Goal: Task Accomplishment & Management: Use online tool/utility

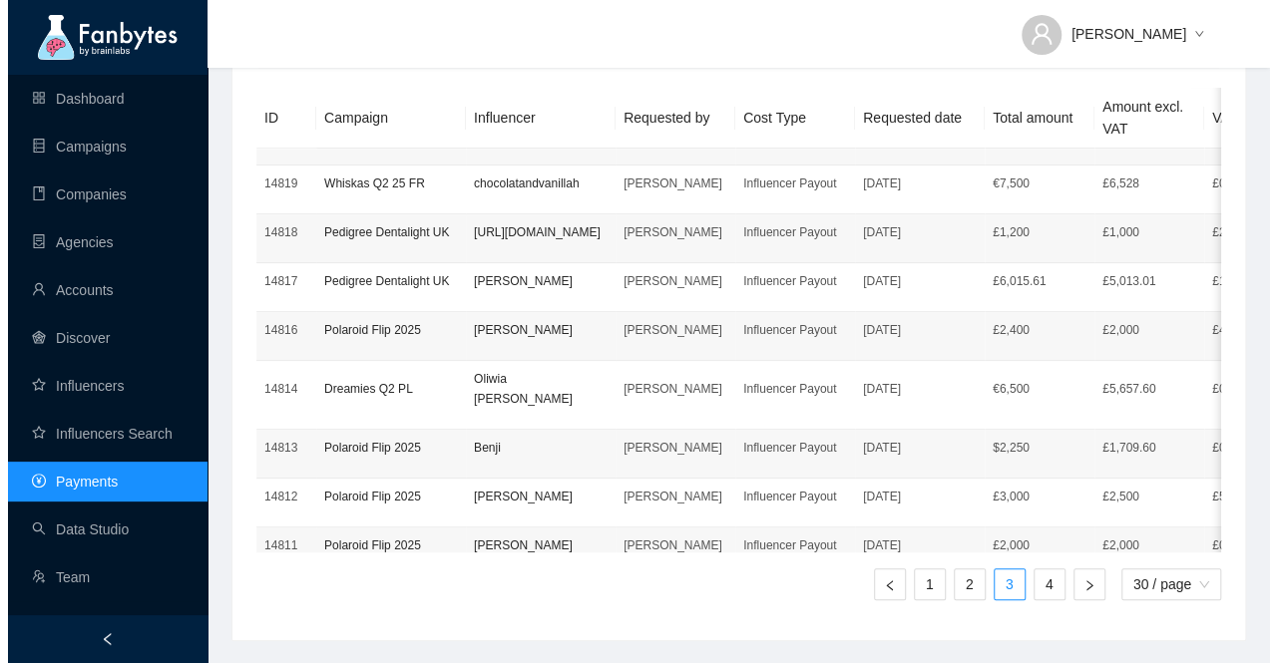
scroll to position [998, 0]
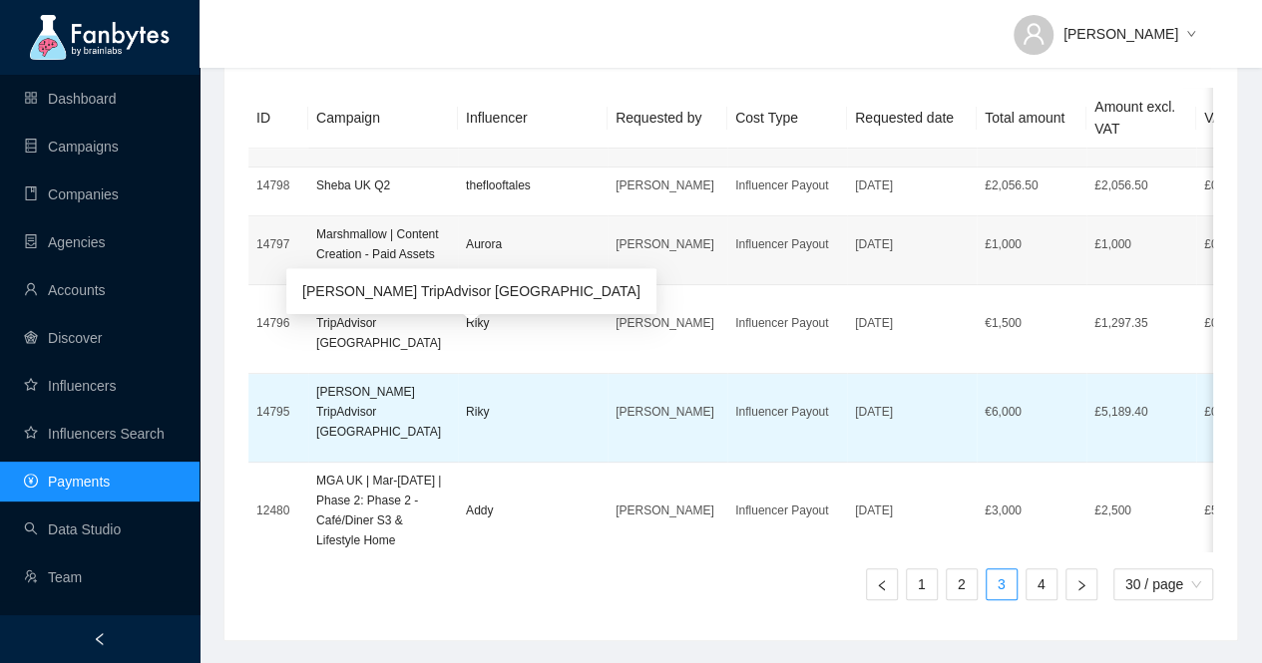
click at [361, 382] on p "[PERSON_NAME] TripAdvisor [GEOGRAPHIC_DATA]" at bounding box center [383, 412] width 134 height 60
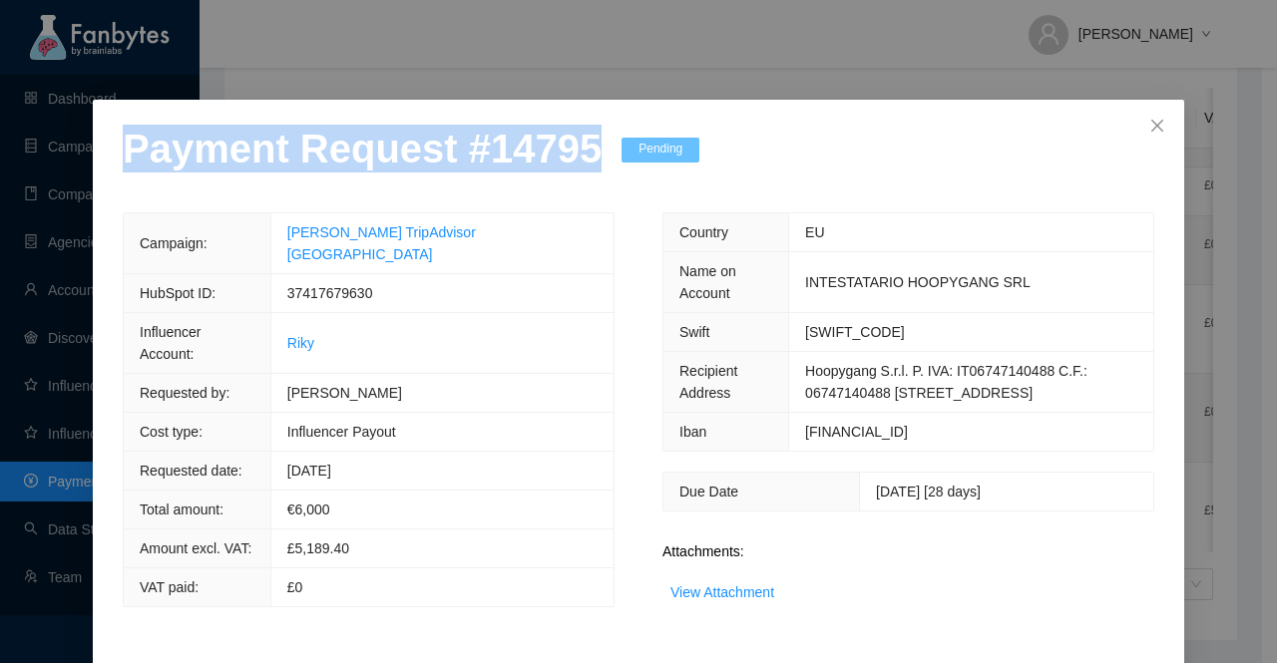
drag, startPoint x: 573, startPoint y: 159, endPoint x: 8, endPoint y: 167, distance: 564.7
click at [8, 167] on div "Payment Request # 14795 Pending Campaign: [PERSON_NAME] TripAdvisor [GEOGRAPHIC…" at bounding box center [638, 331] width 1277 height 663
copy p "Payment Request # 14795"
click at [732, 601] on link "View Attachment" at bounding box center [722, 593] width 104 height 16
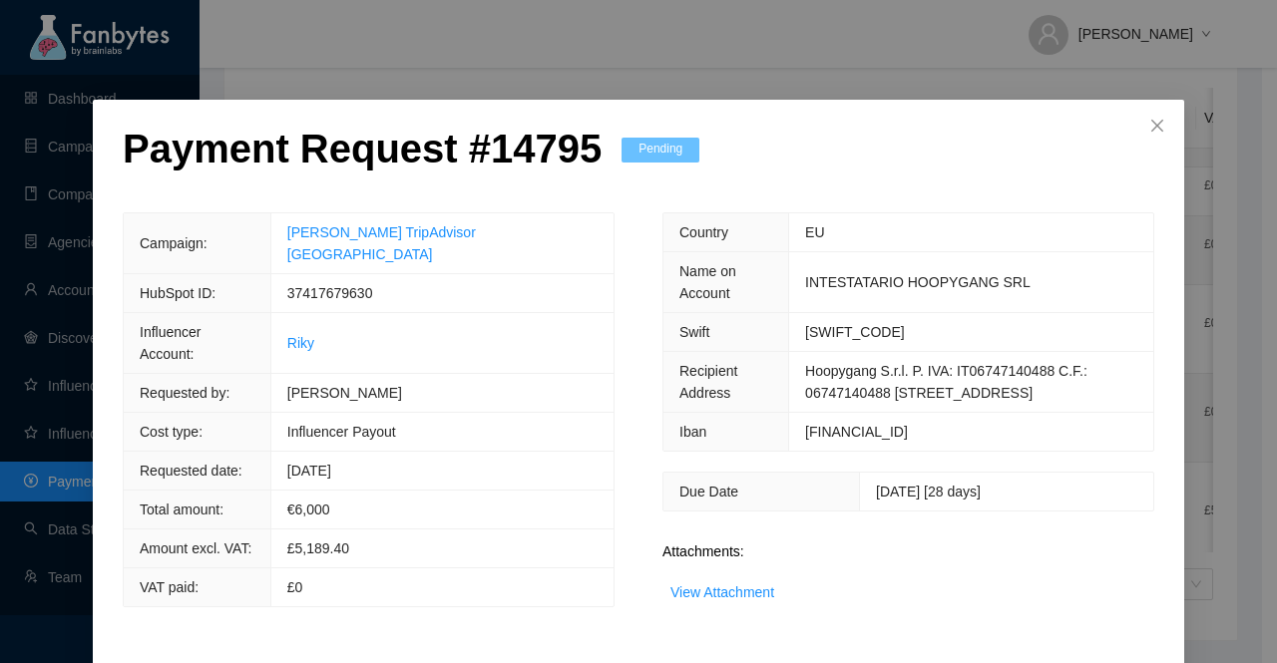
click at [373, 285] on span "37417679630" at bounding box center [330, 293] width 86 height 16
copy span "37417679630"
drag, startPoint x: 519, startPoint y: 230, endPoint x: 332, endPoint y: 230, distance: 186.5
click at [332, 230] on td "[PERSON_NAME] TripAdvisor [GEOGRAPHIC_DATA]" at bounding box center [441, 243] width 343 height 61
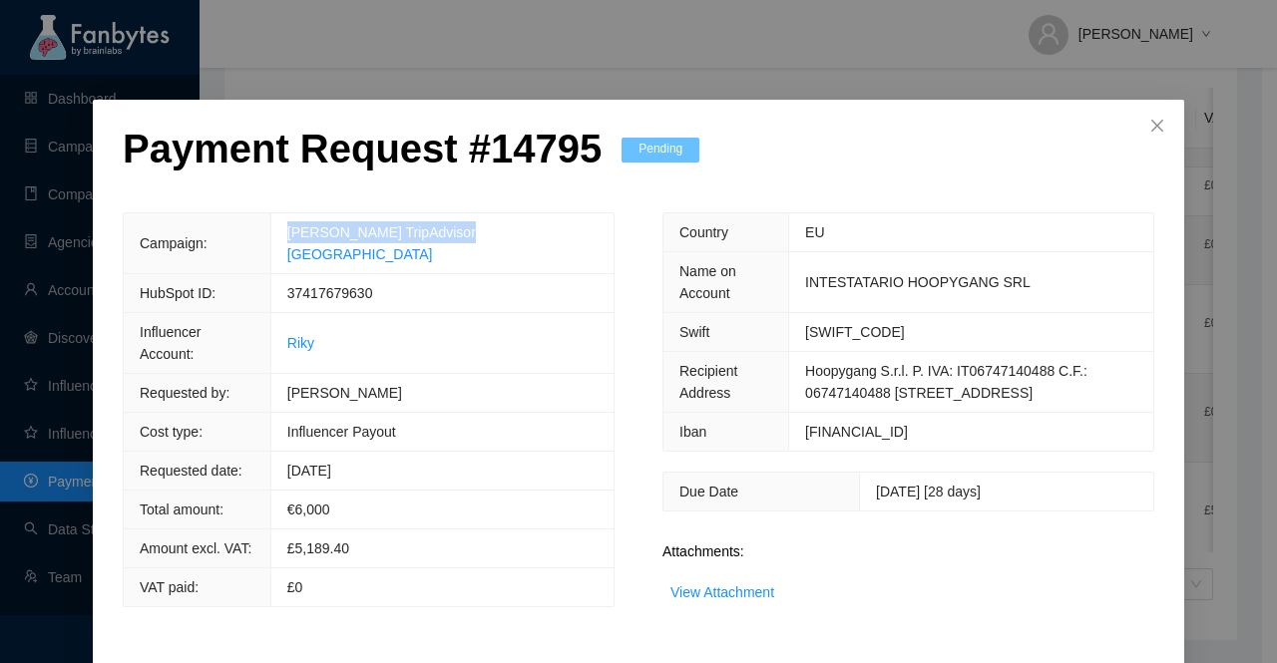
copy link "[PERSON_NAME] TripAdvisor [GEOGRAPHIC_DATA]"
click at [373, 285] on span "37417679630" at bounding box center [330, 293] width 86 height 16
copy span "37417679630"
drag, startPoint x: 523, startPoint y: 231, endPoint x: 341, endPoint y: 234, distance: 181.6
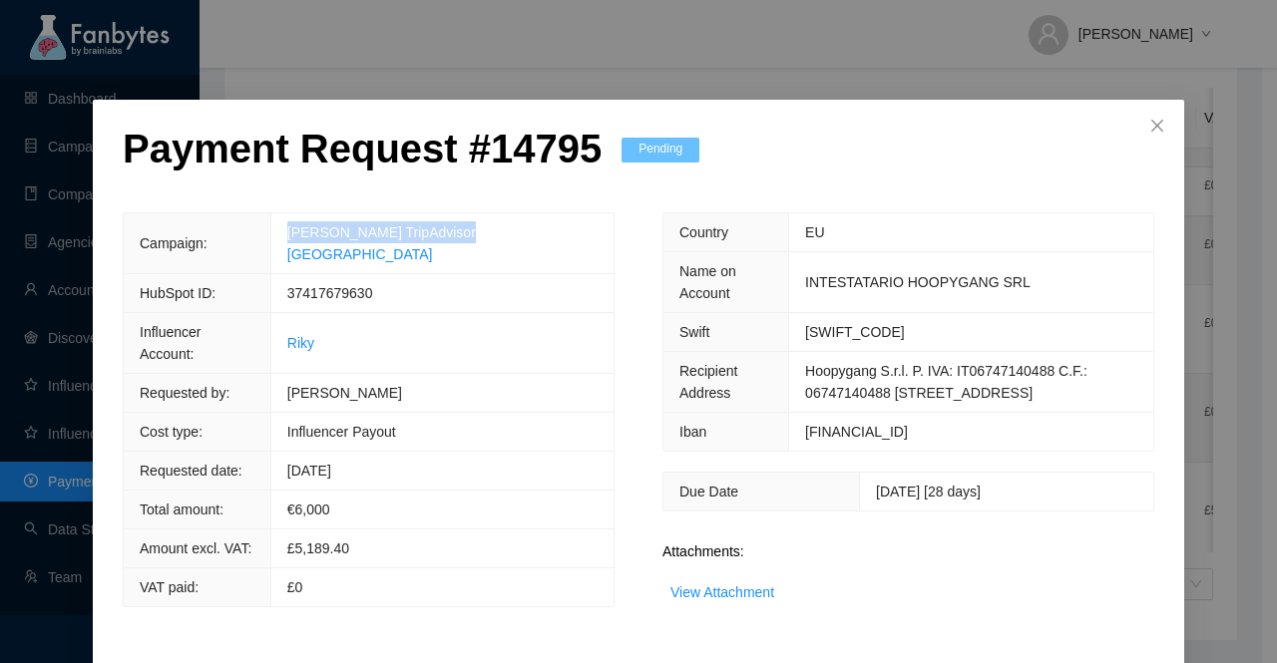
click at [341, 234] on td "[PERSON_NAME] TripAdvisor [GEOGRAPHIC_DATA]" at bounding box center [441, 243] width 343 height 61
copy link "[PERSON_NAME] TripAdvisor [GEOGRAPHIC_DATA]"
drag, startPoint x: 390, startPoint y: 309, endPoint x: 338, endPoint y: 310, distance: 51.9
click at [338, 313] on td "Riky" at bounding box center [441, 343] width 343 height 61
copy link "Riky"
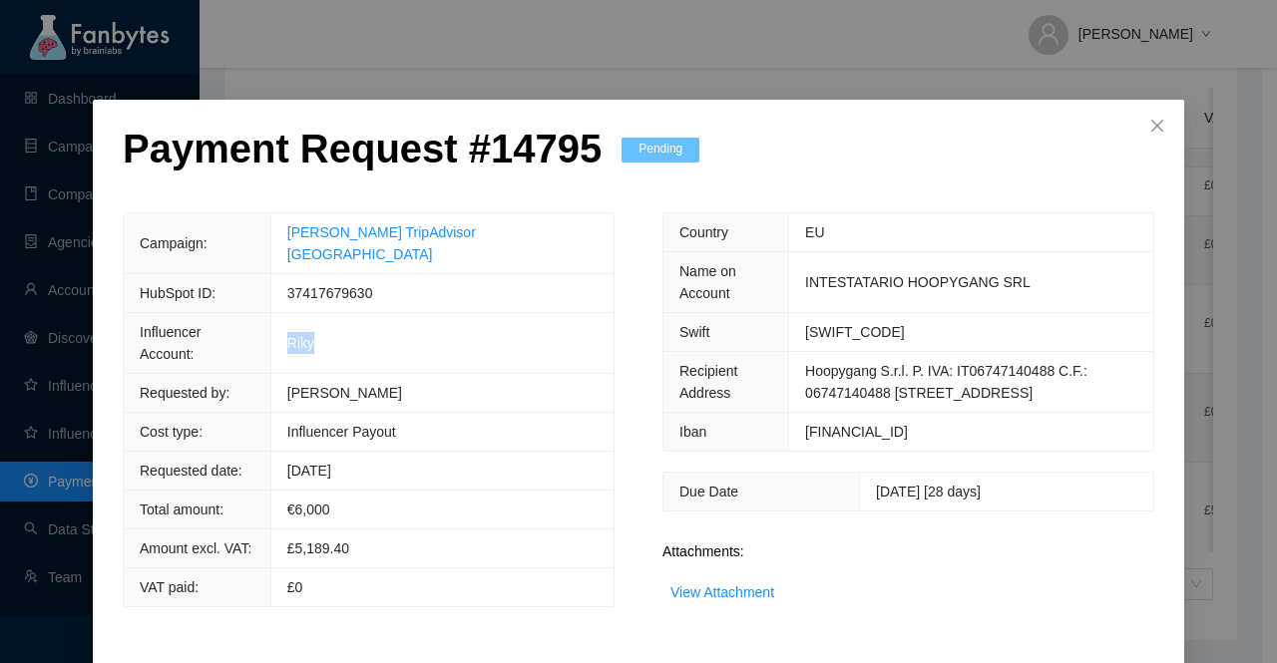
scroll to position [141, 0]
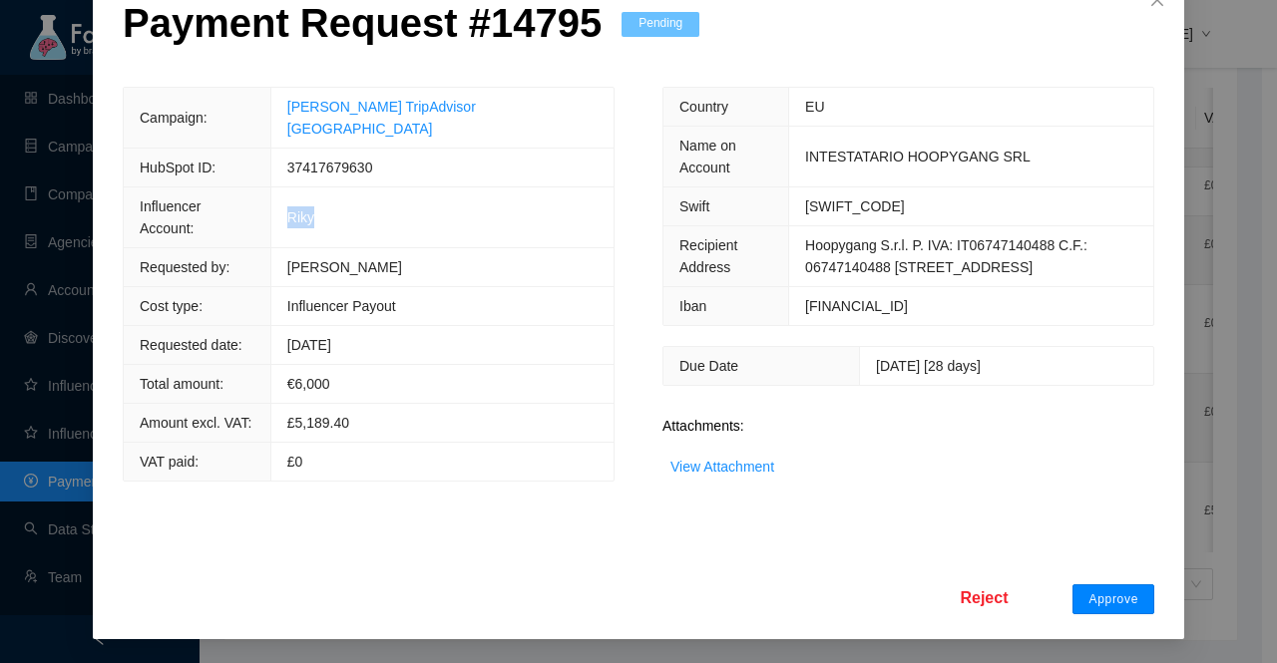
click at [1105, 608] on button "Approve" at bounding box center [1113, 600] width 82 height 30
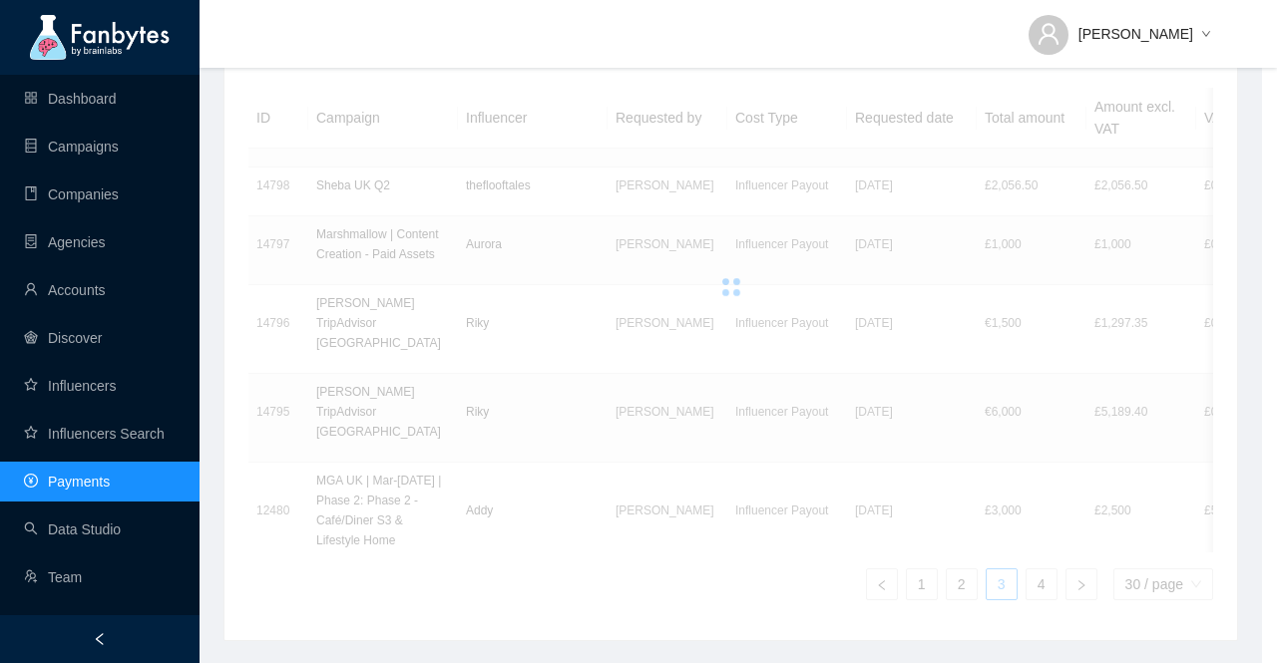
scroll to position [41, 0]
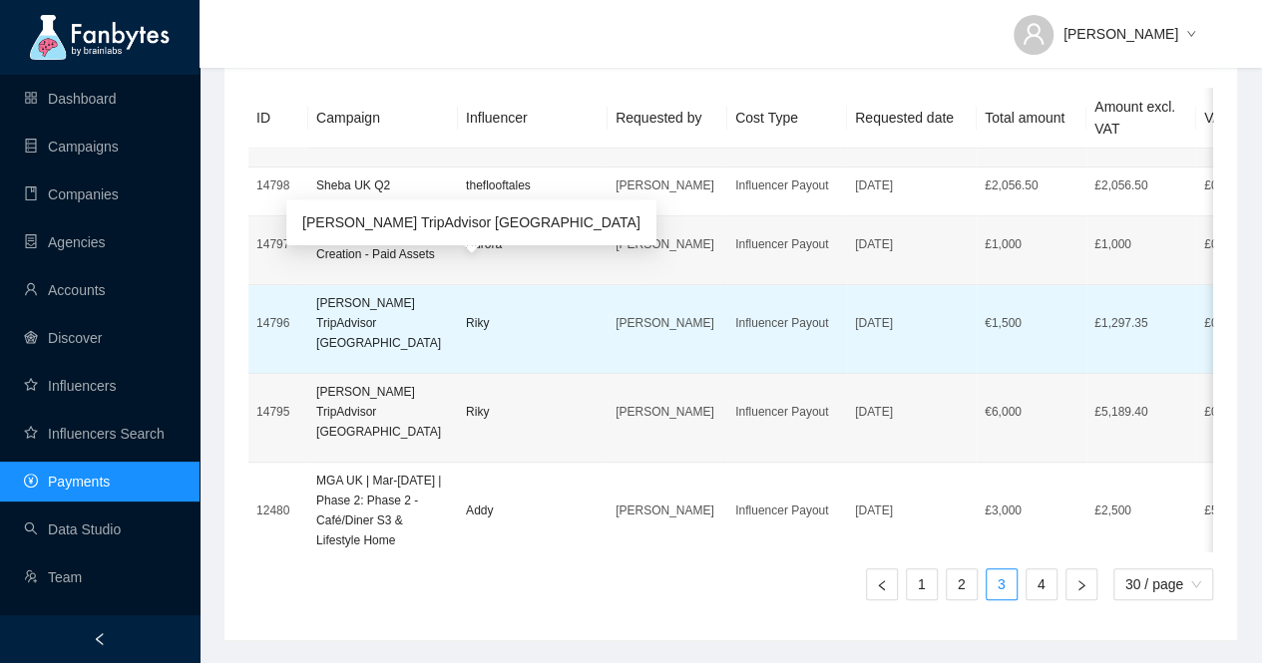
click at [349, 296] on p "[PERSON_NAME] TripAdvisor [GEOGRAPHIC_DATA]" at bounding box center [383, 323] width 134 height 60
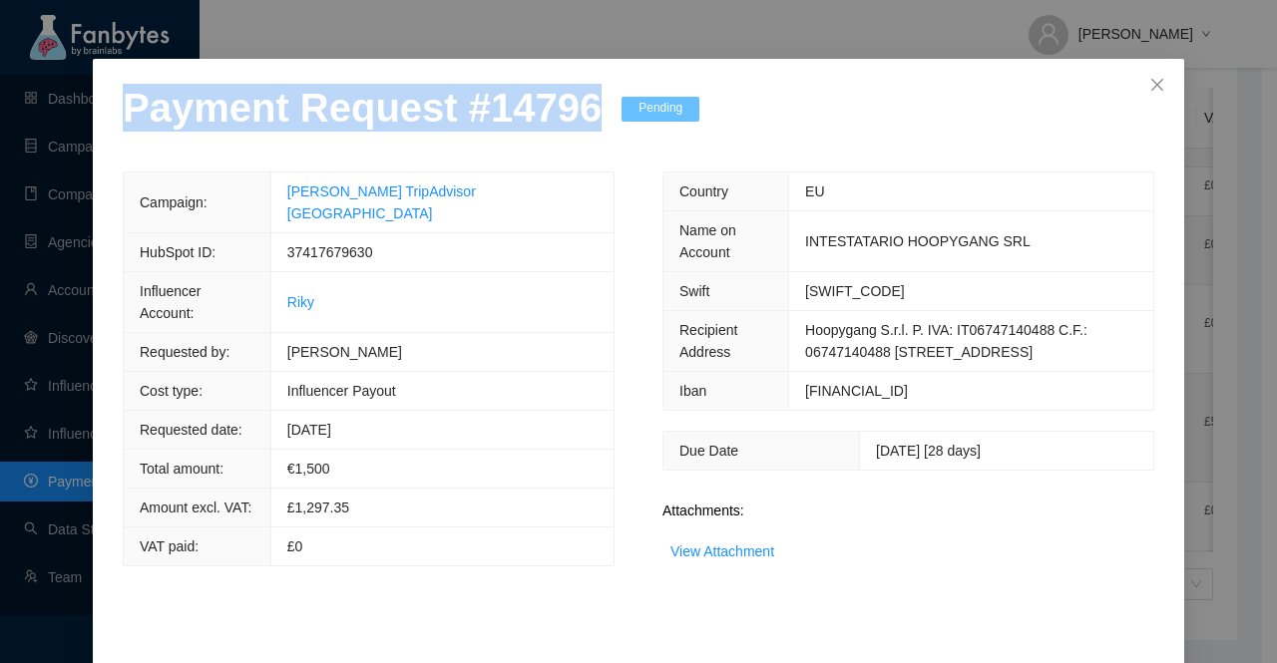
drag, startPoint x: 580, startPoint y: 156, endPoint x: 0, endPoint y: 171, distance: 579.8
click at [0, 171] on div "Payment Request # 14796 Pending Campaign: [PERSON_NAME] TripAdvisor ITALY HubSp…" at bounding box center [638, 331] width 1277 height 663
copy p "Payment Request # 14796"
click at [738, 560] on link "View Attachment" at bounding box center [722, 552] width 104 height 16
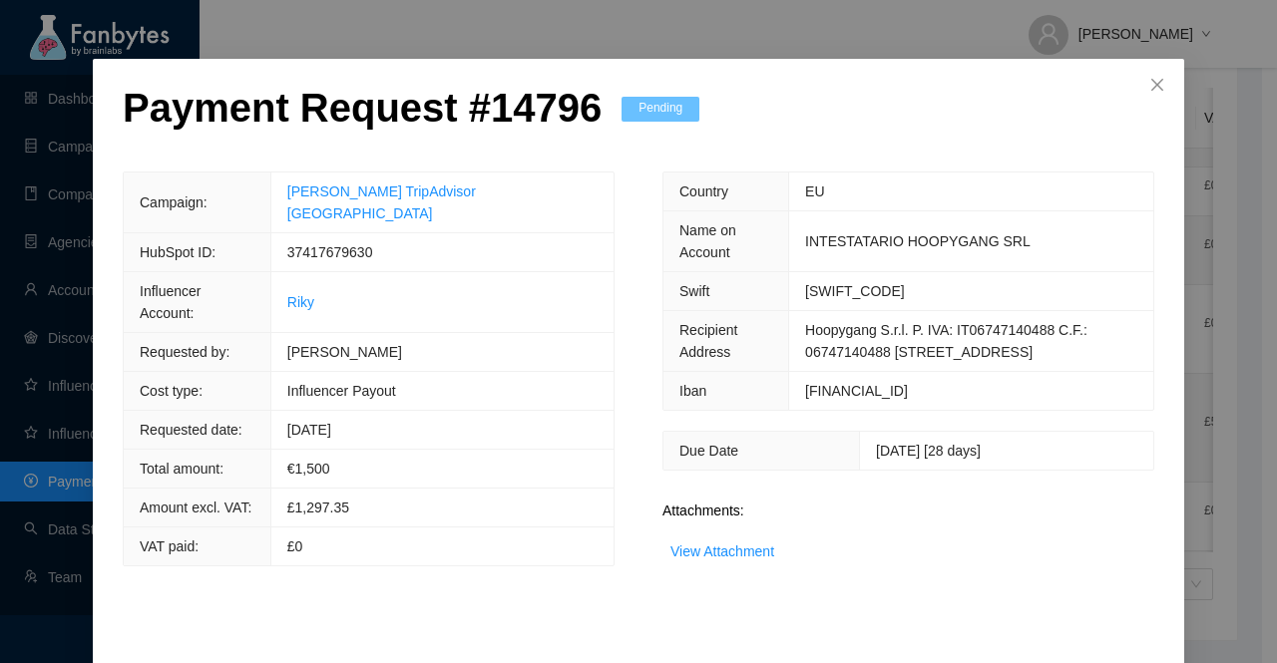
click at [373, 260] on span "37417679630" at bounding box center [330, 252] width 86 height 16
copy span "37417679630"
drag, startPoint x: 524, startPoint y: 231, endPoint x: 346, endPoint y: 233, distance: 177.6
click at [346, 233] on td "[PERSON_NAME] TripAdvisor [GEOGRAPHIC_DATA]" at bounding box center [441, 203] width 343 height 61
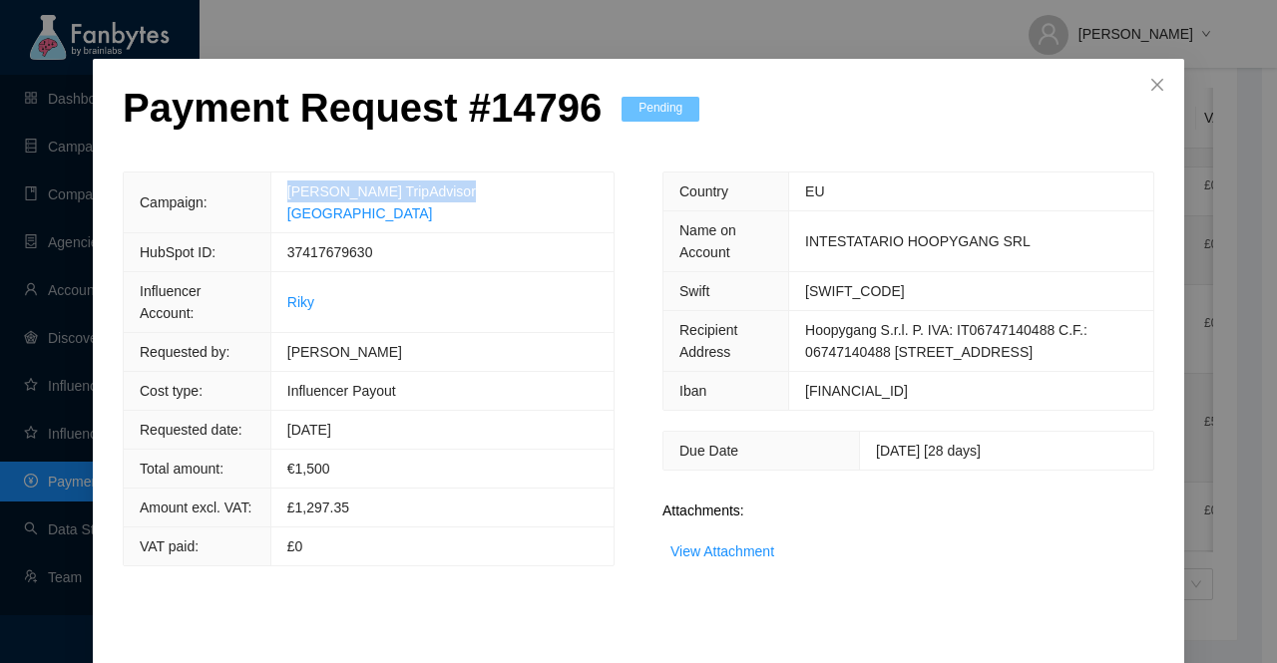
copy link "[PERSON_NAME] TripAdvisor [GEOGRAPHIC_DATA]"
drag, startPoint x: 392, startPoint y: 312, endPoint x: 333, endPoint y: 315, distance: 58.9
click at [333, 315] on td "Riky" at bounding box center [441, 302] width 343 height 61
copy link "Riky"
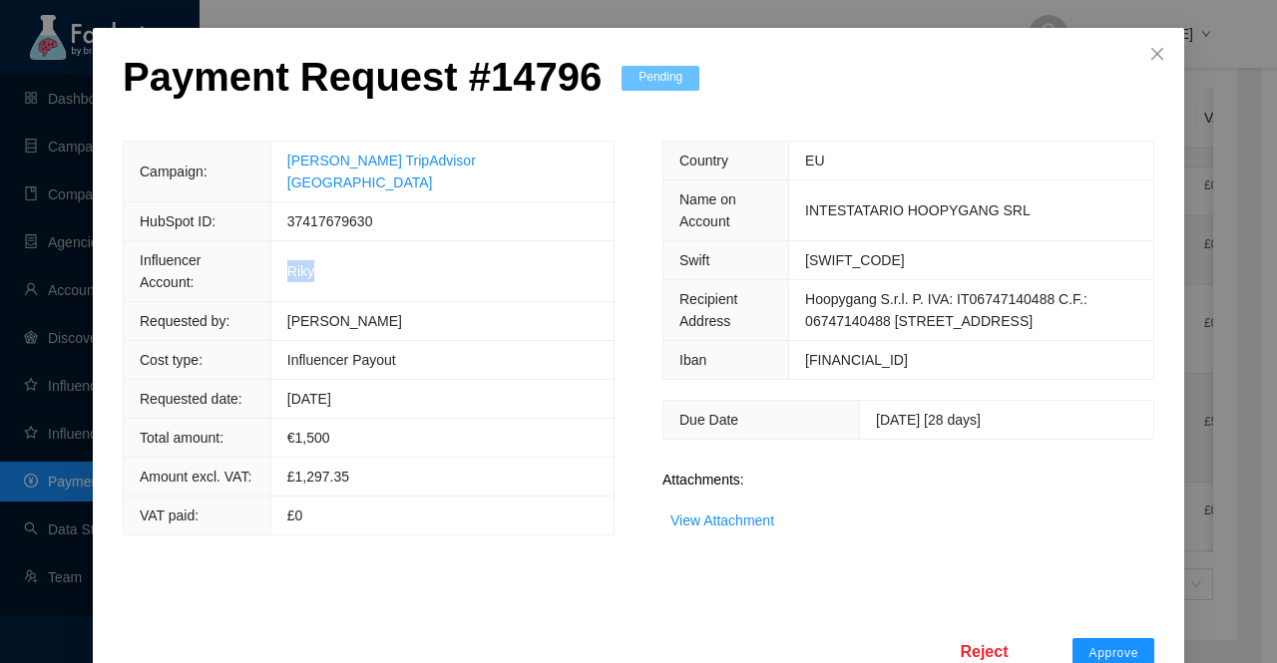
scroll to position [100, 0]
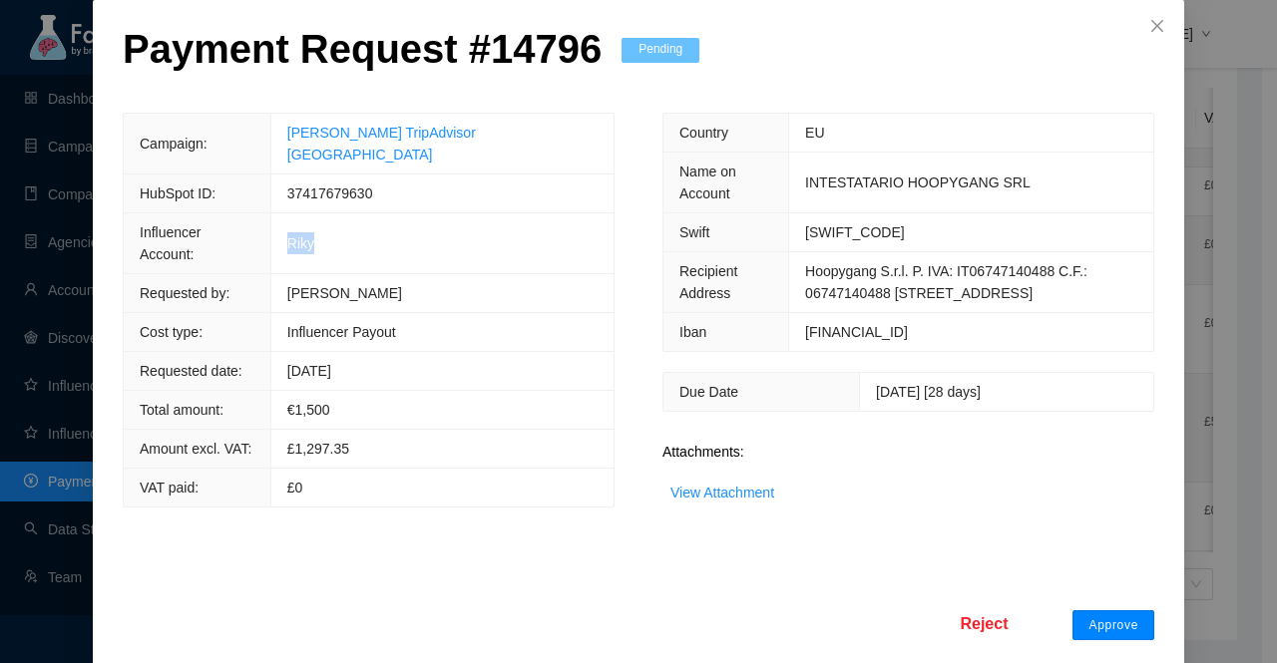
click at [1093, 630] on button "Approve" at bounding box center [1113, 626] width 82 height 30
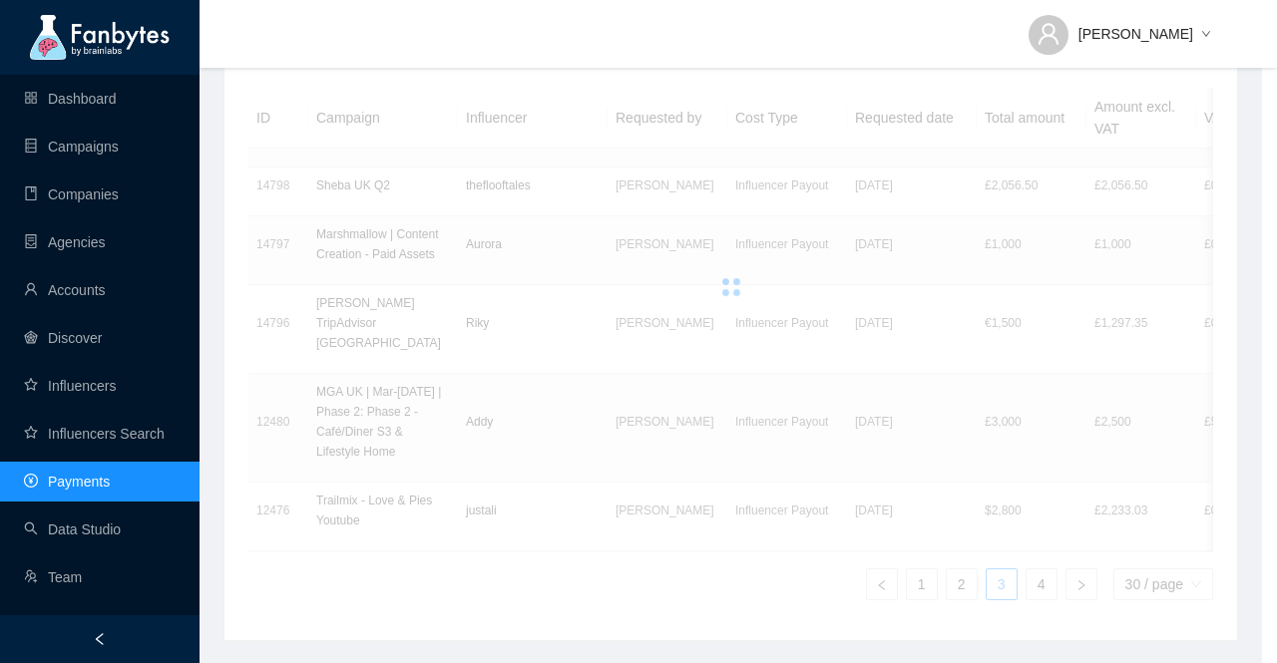
scroll to position [41, 0]
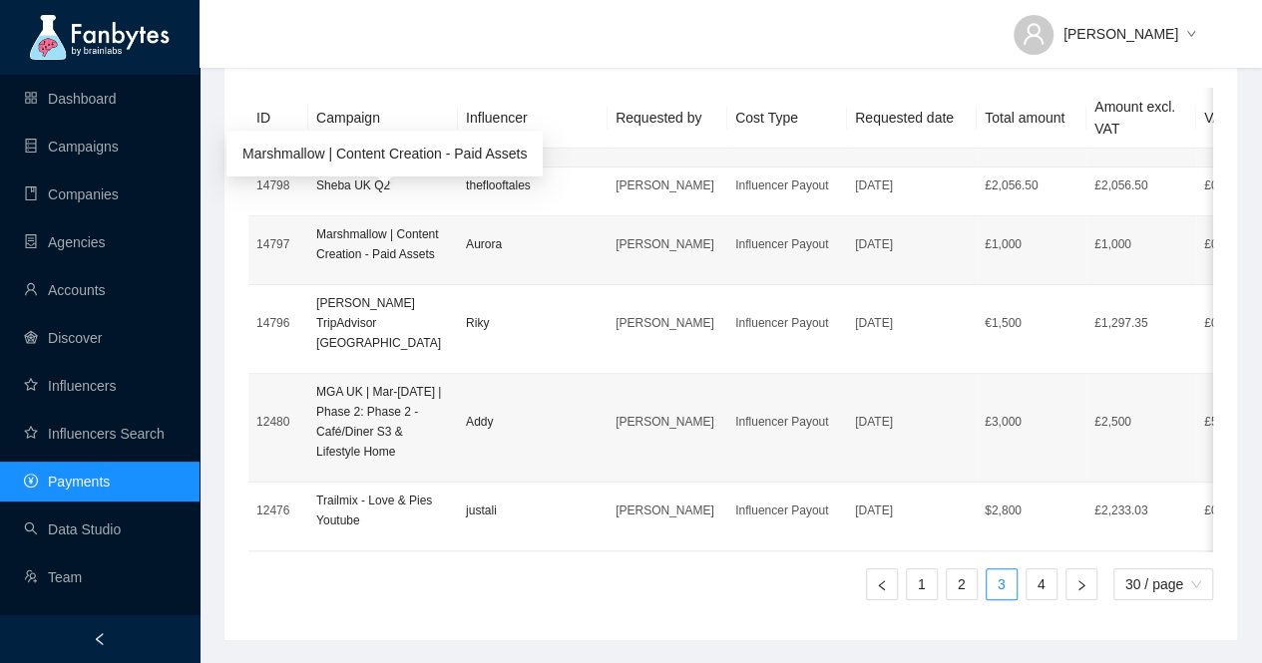
click at [361, 225] on p "Marshmallow | Content Creation - Paid Assets" at bounding box center [383, 244] width 134 height 40
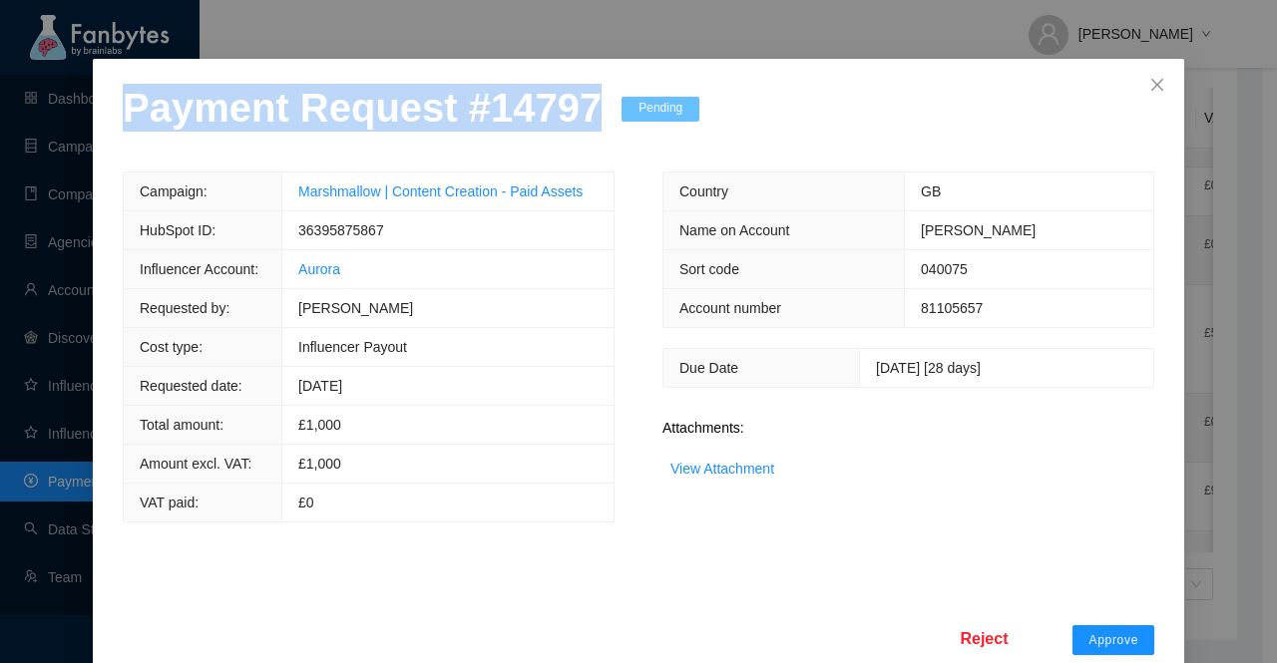
drag, startPoint x: 571, startPoint y: 166, endPoint x: 0, endPoint y: 183, distance: 570.9
click at [0, 183] on div "Payment Request # 14797 Pending Campaign: Marshmallow | Content Creation - Paid…" at bounding box center [638, 331] width 1277 height 663
click at [750, 477] on link "View Attachment" at bounding box center [722, 469] width 104 height 16
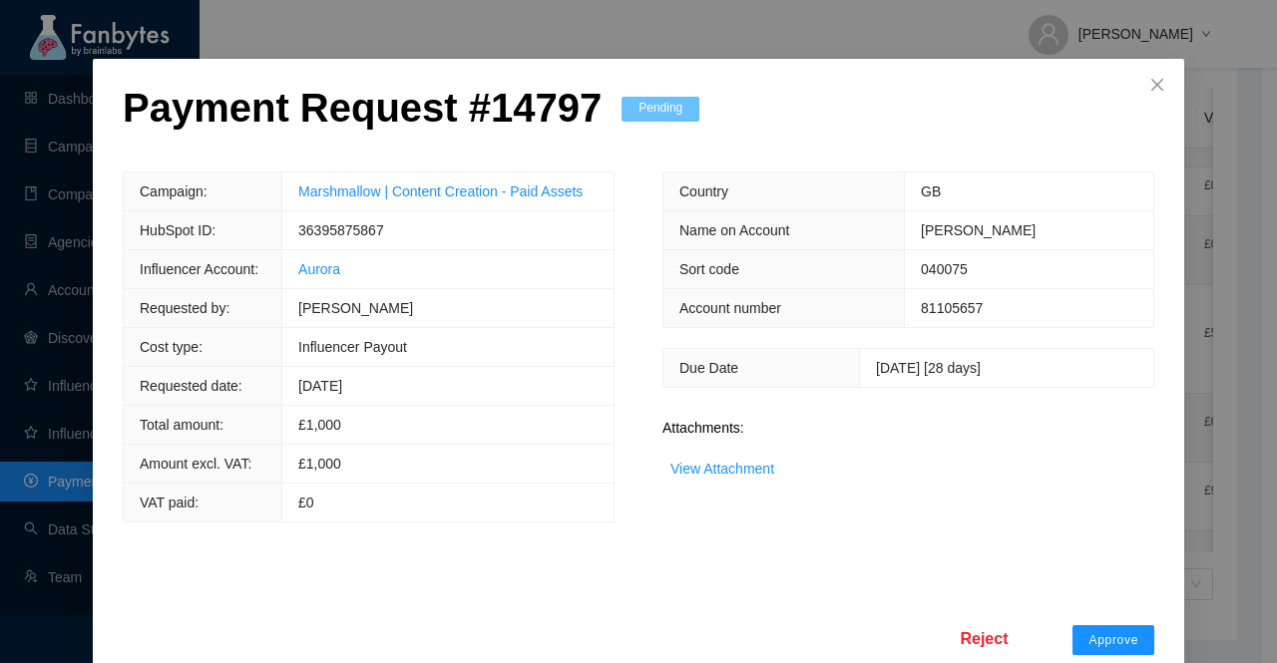
click at [312, 238] on span "36395875867" at bounding box center [341, 230] width 86 height 16
drag, startPoint x: 586, startPoint y: 233, endPoint x: 267, endPoint y: 232, distance: 318.2
click at [267, 211] on tr "Campaign: Marshmallow | Content Creation - Paid Assets" at bounding box center [369, 192] width 490 height 39
drag, startPoint x: 344, startPoint y: 310, endPoint x: 287, endPoint y: 312, distance: 56.9
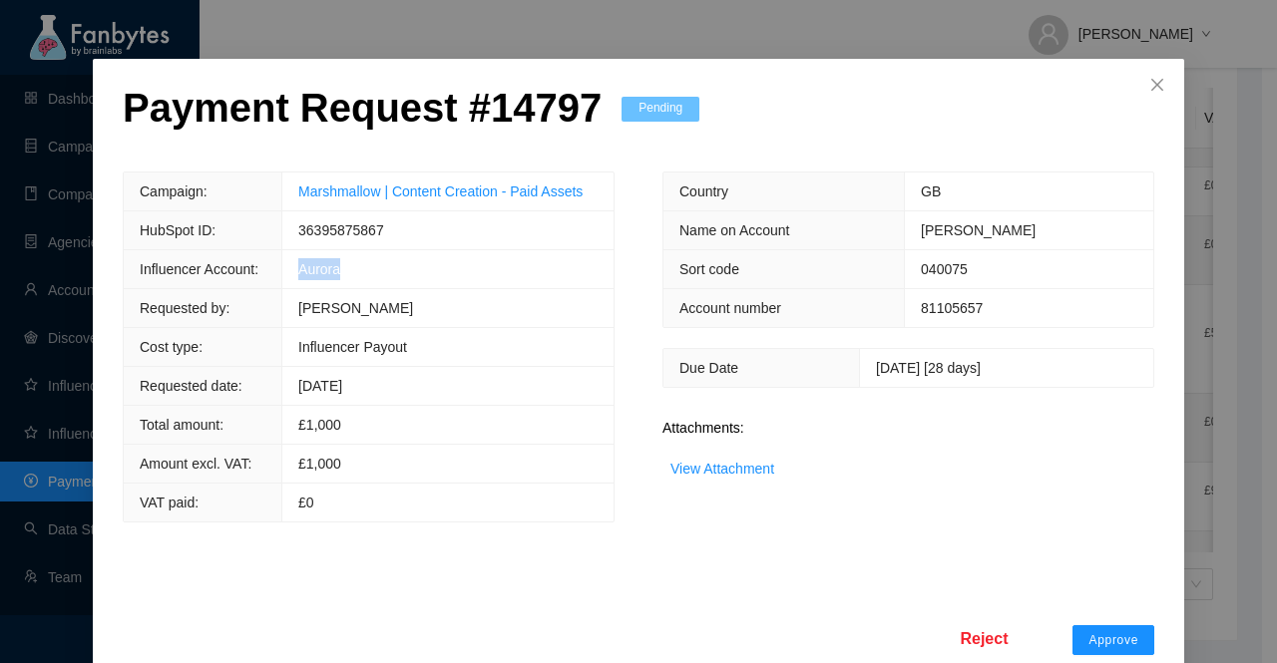
click at [287, 289] on td "Aurora" at bounding box center [447, 269] width 331 height 39
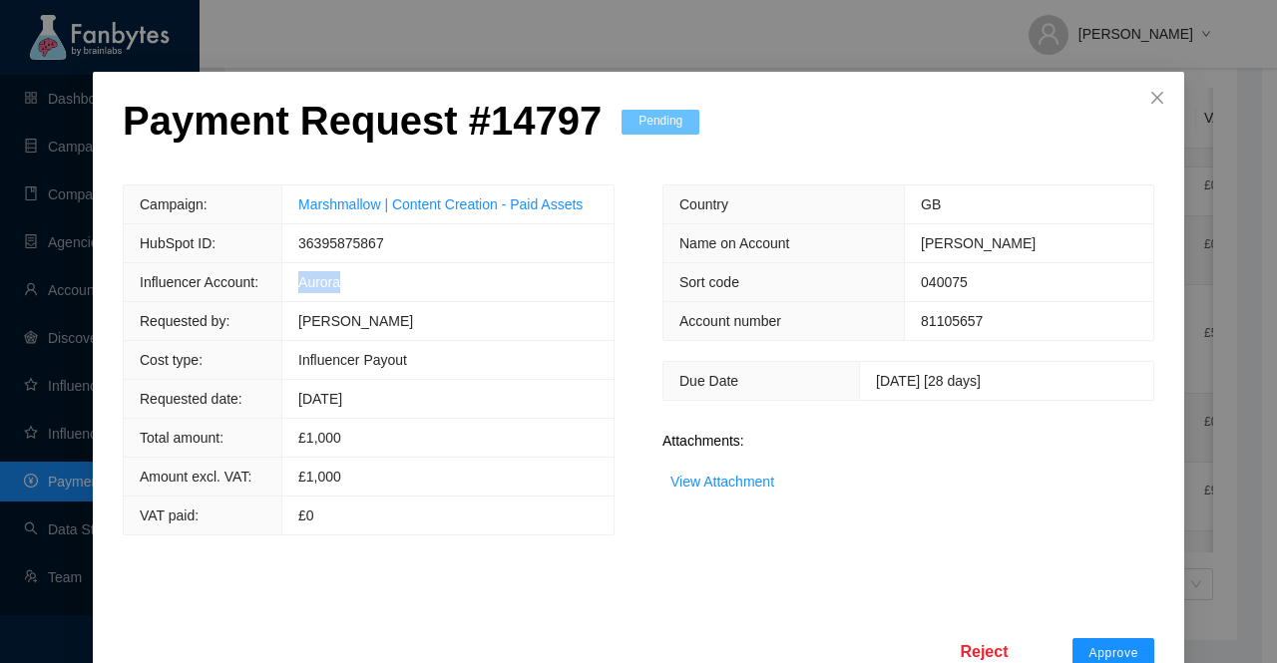
scroll to position [78, 0]
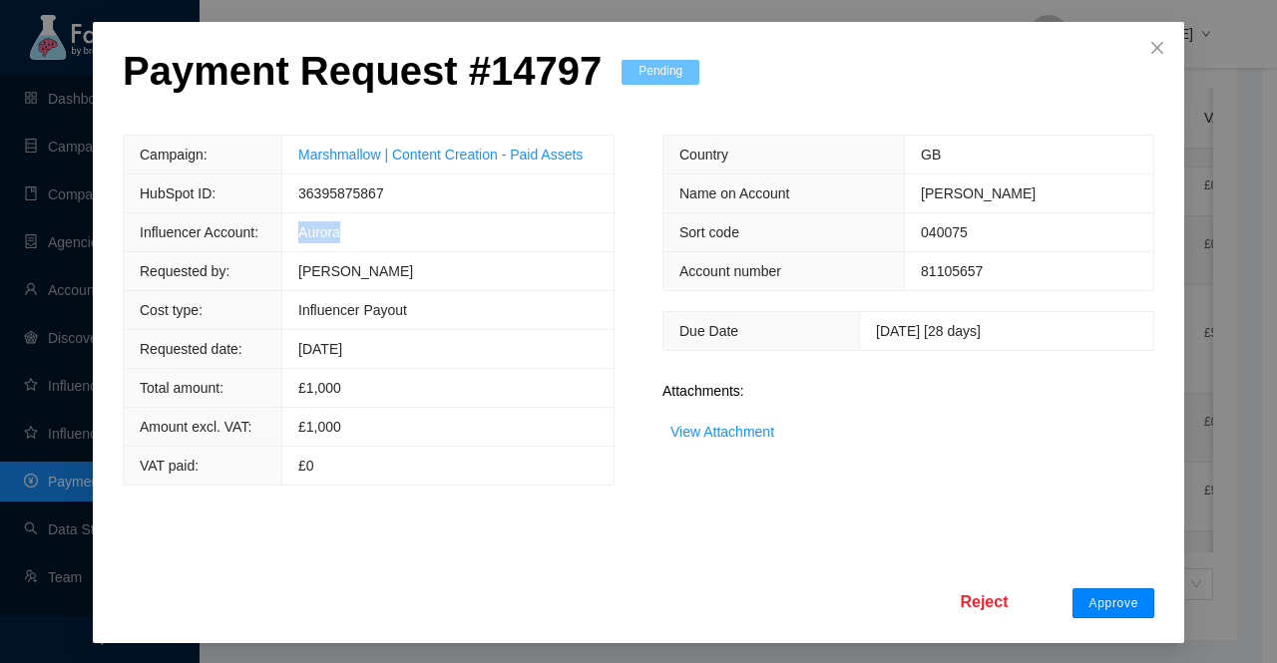
click at [1103, 602] on span "Approve" at bounding box center [1113, 604] width 50 height 16
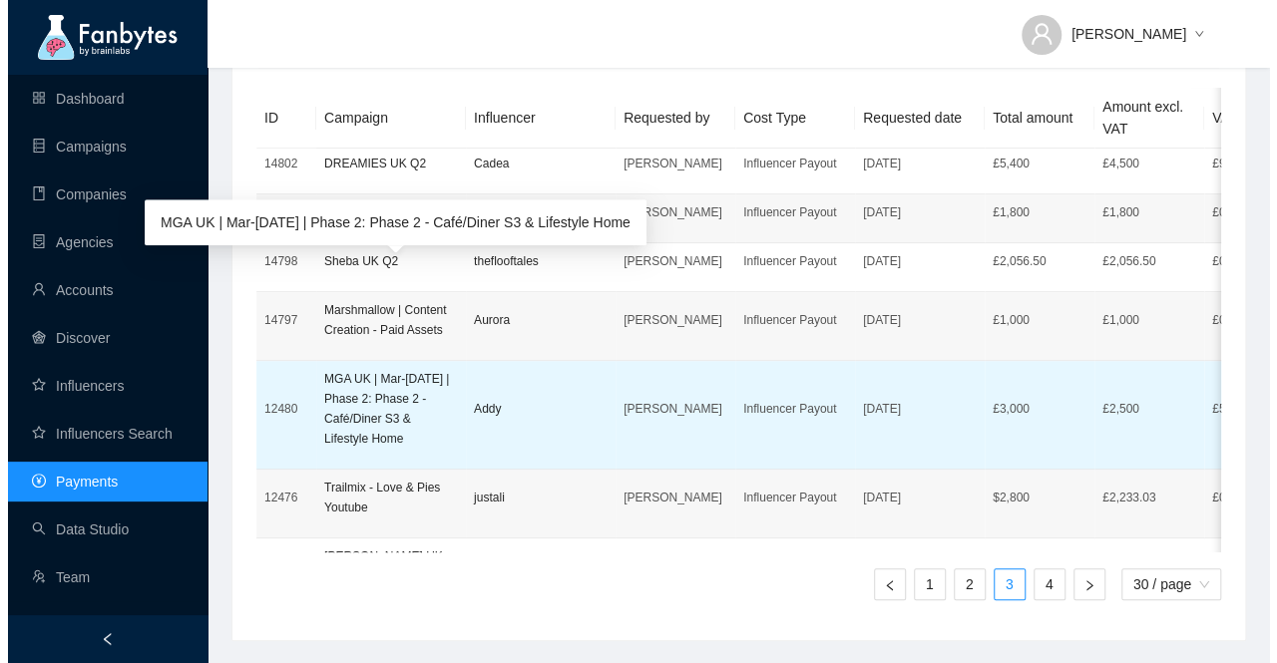
scroll to position [898, 0]
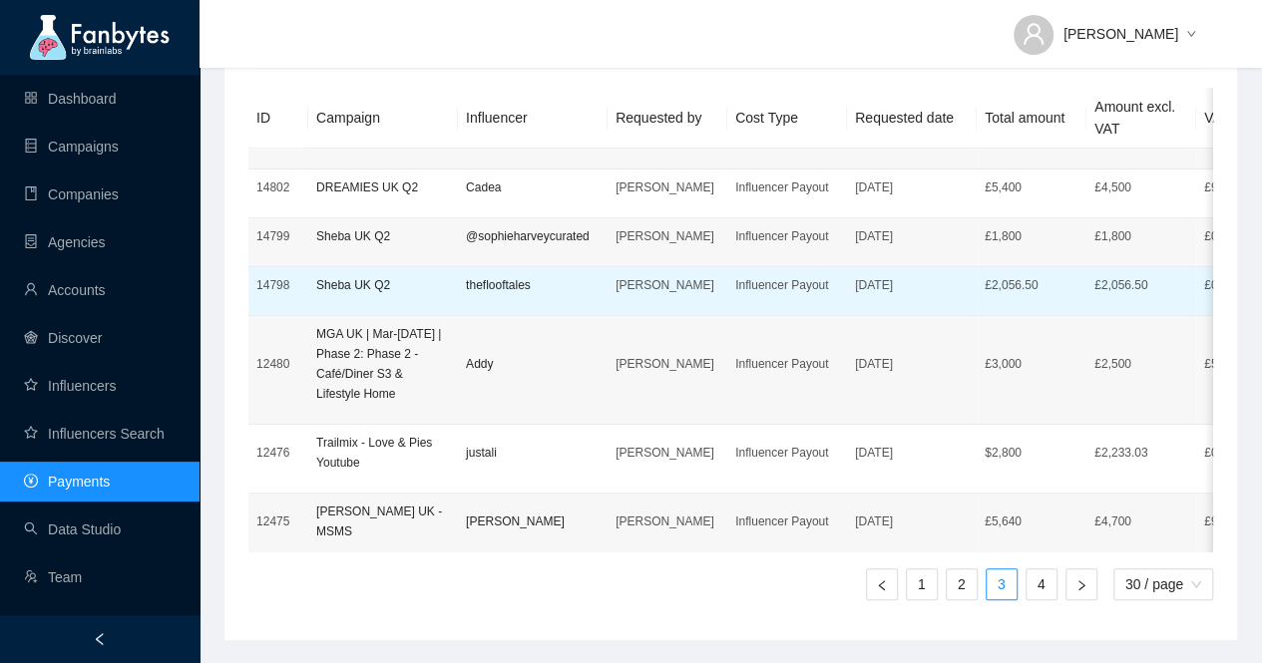
click at [301, 267] on td "14798" at bounding box center [278, 291] width 60 height 49
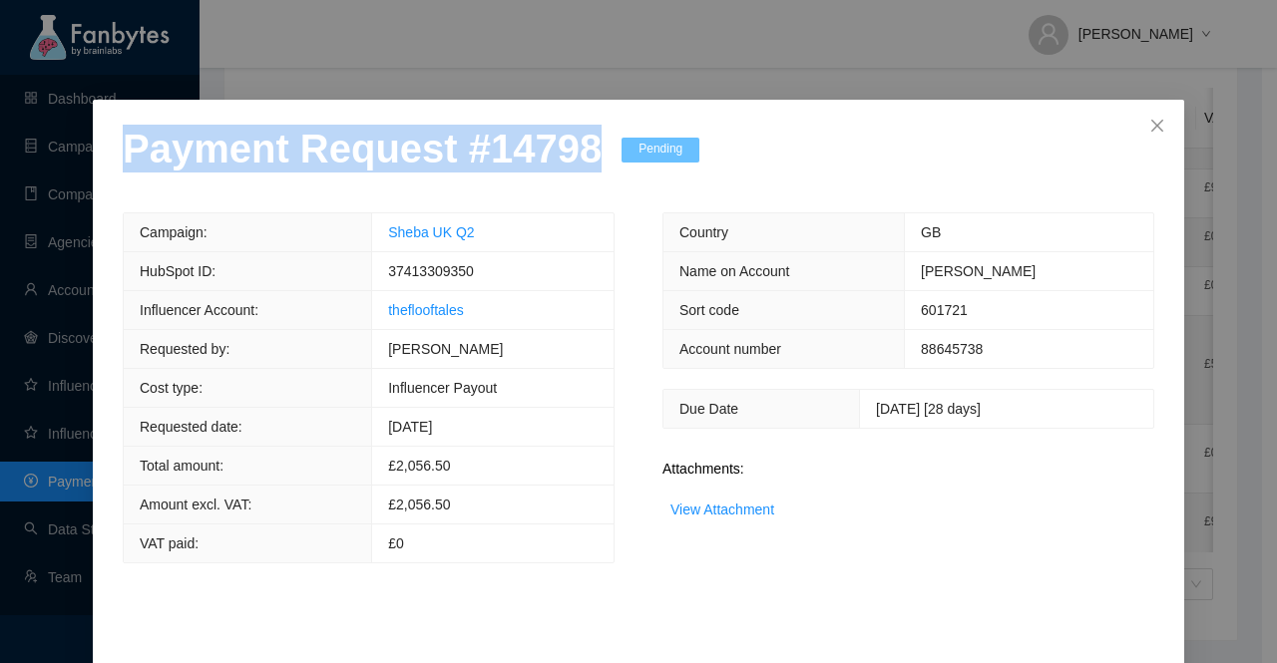
drag, startPoint x: 577, startPoint y: 158, endPoint x: 0, endPoint y: 163, distance: 576.6
click at [0, 163] on div "Payment Request # 14798 Pending Campaign: Sheba [GEOGRAPHIC_DATA] Q2 HubSpot ID…" at bounding box center [638, 331] width 1277 height 663
click at [739, 509] on link "View Attachment" at bounding box center [722, 510] width 104 height 16
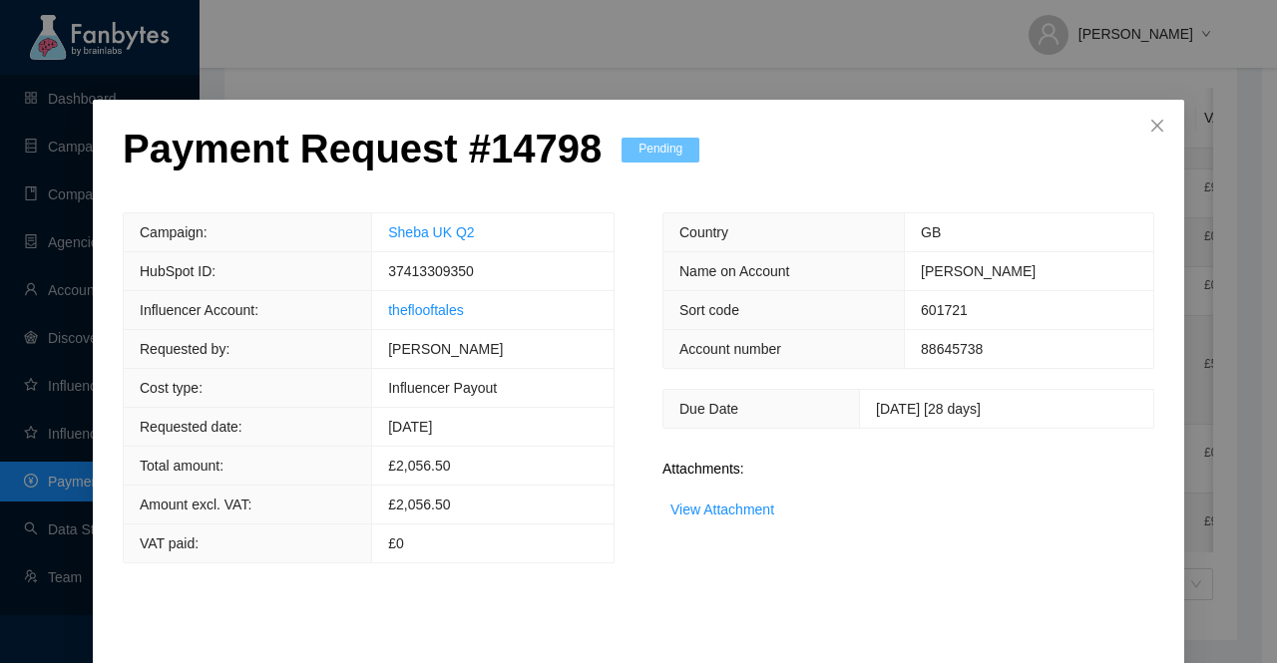
click at [445, 272] on span "37413309350" at bounding box center [431, 271] width 86 height 16
drag, startPoint x: 493, startPoint y: 231, endPoint x: 374, endPoint y: 233, distance: 118.7
click at [374, 233] on td "Sheba UK Q2" at bounding box center [492, 232] width 241 height 39
drag, startPoint x: 475, startPoint y: 316, endPoint x: 350, endPoint y: 319, distance: 124.7
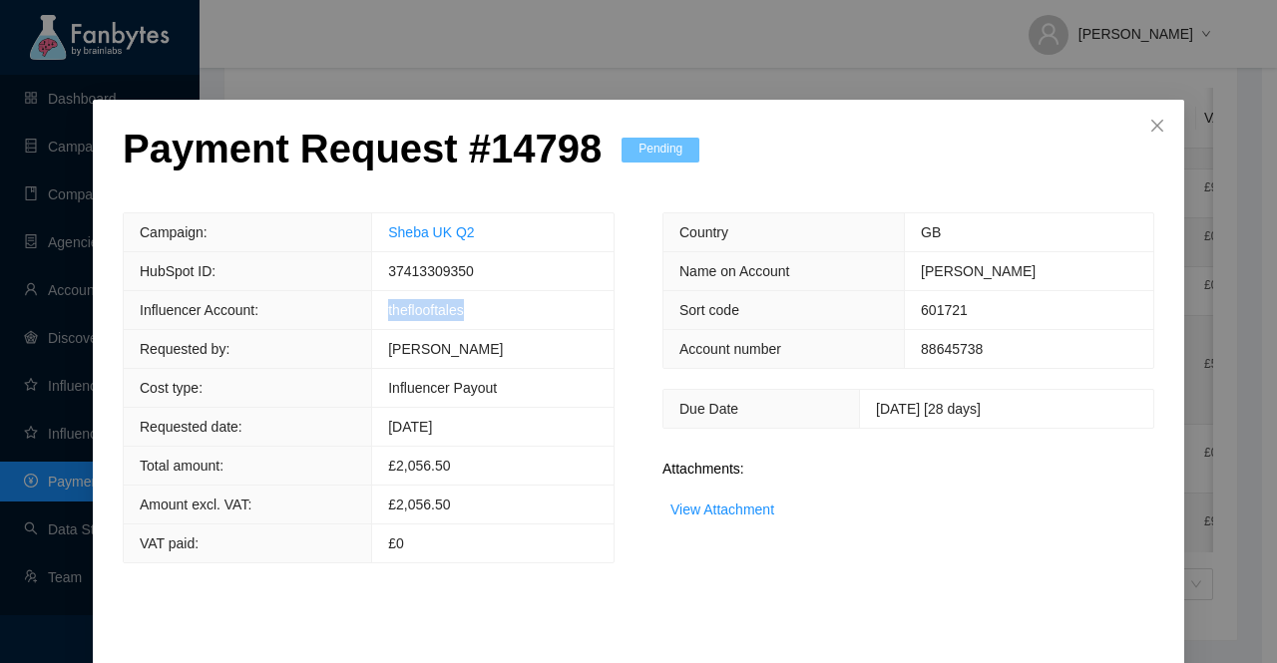
click at [350, 319] on tr "Influencer Account: theflooftales" at bounding box center [369, 310] width 490 height 39
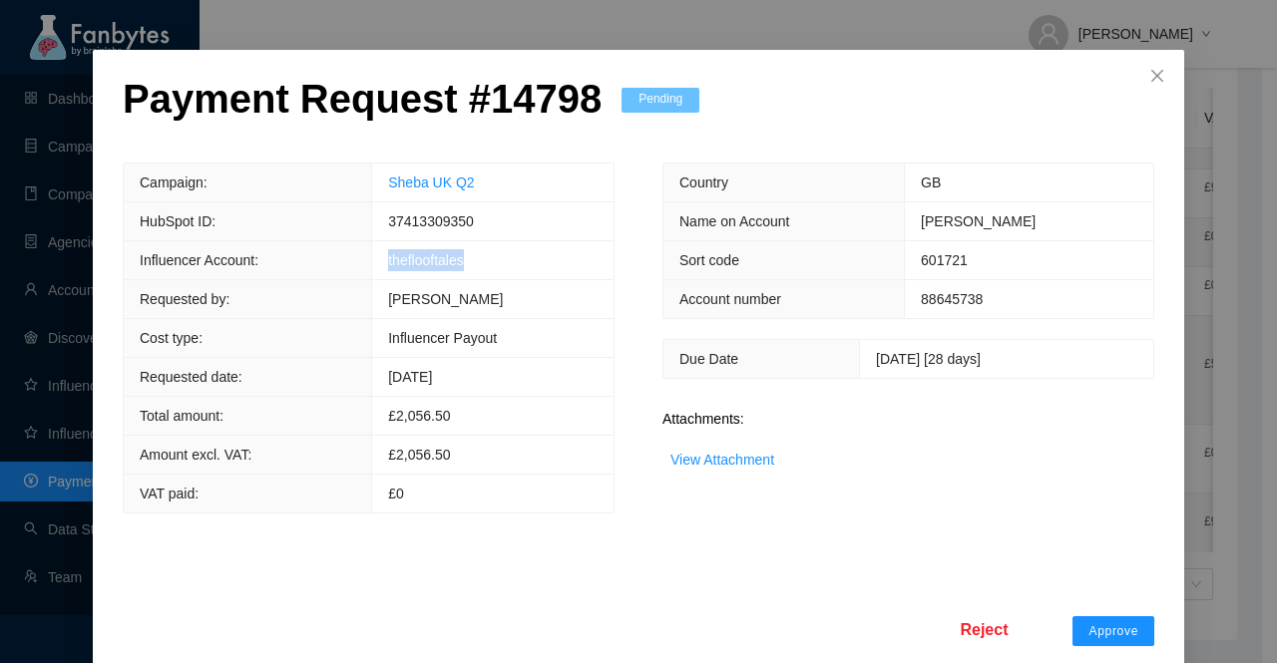
scroll to position [78, 0]
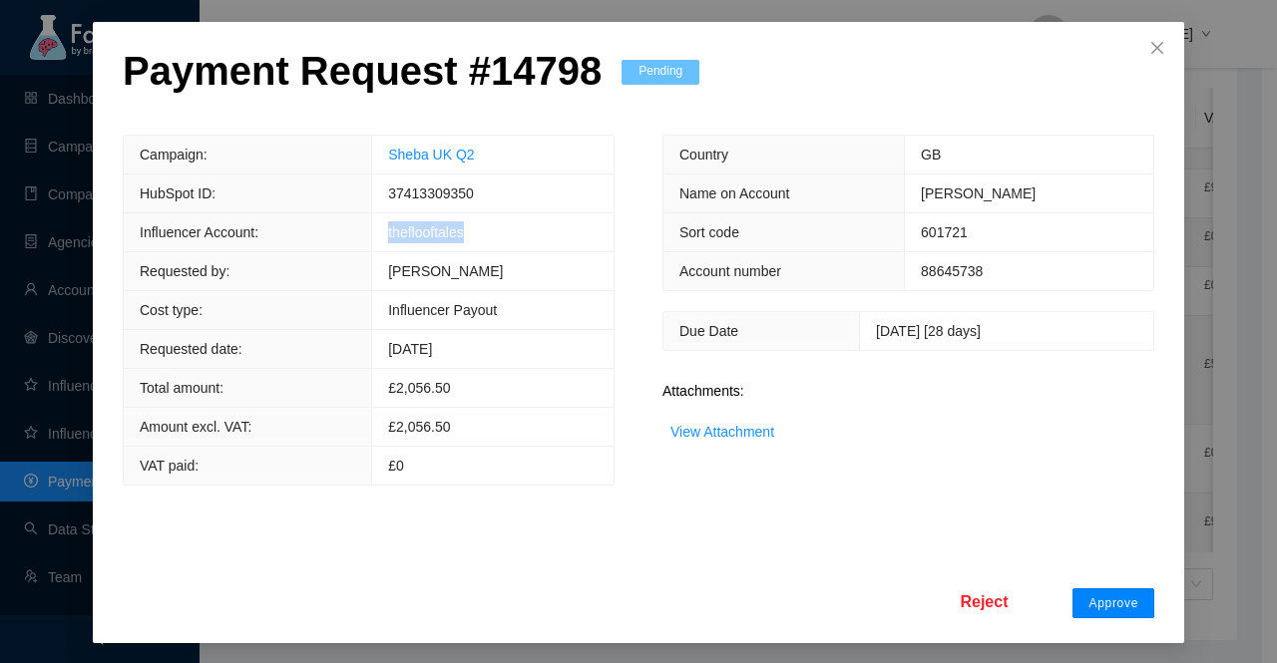
click at [1112, 596] on span "Approve" at bounding box center [1113, 604] width 50 height 16
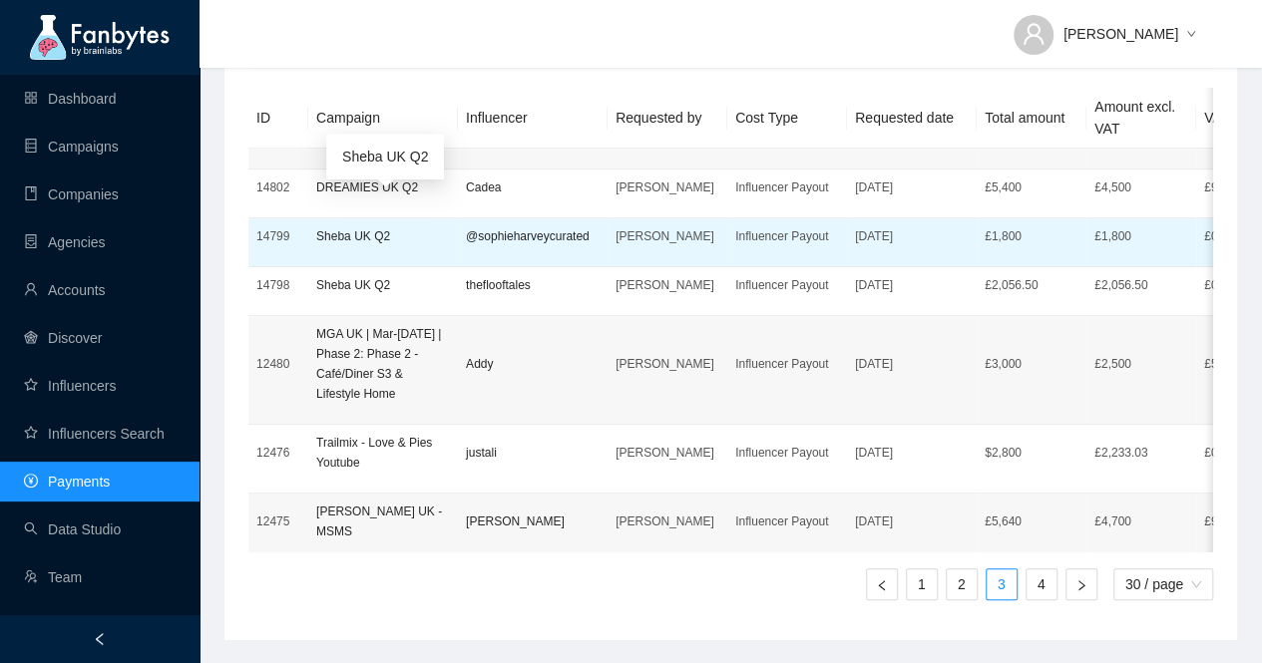
click at [360, 226] on p "Sheba UK Q2" at bounding box center [383, 236] width 134 height 20
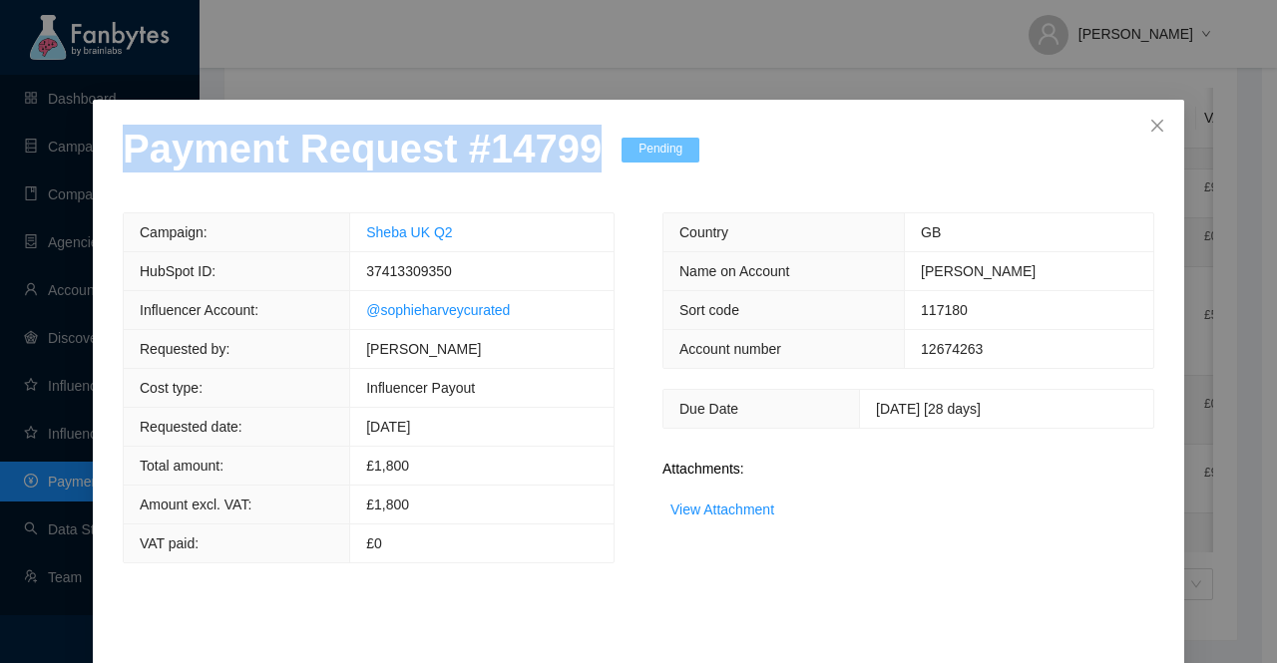
drag, startPoint x: 545, startPoint y: 165, endPoint x: 0, endPoint y: 173, distance: 544.7
click at [0, 173] on div "Payment Request # 14799 Pending Campaign: Sheba [GEOGRAPHIC_DATA] Q2 HubSpot ID…" at bounding box center [638, 331] width 1277 height 663
click at [733, 514] on link "View Attachment" at bounding box center [722, 510] width 104 height 16
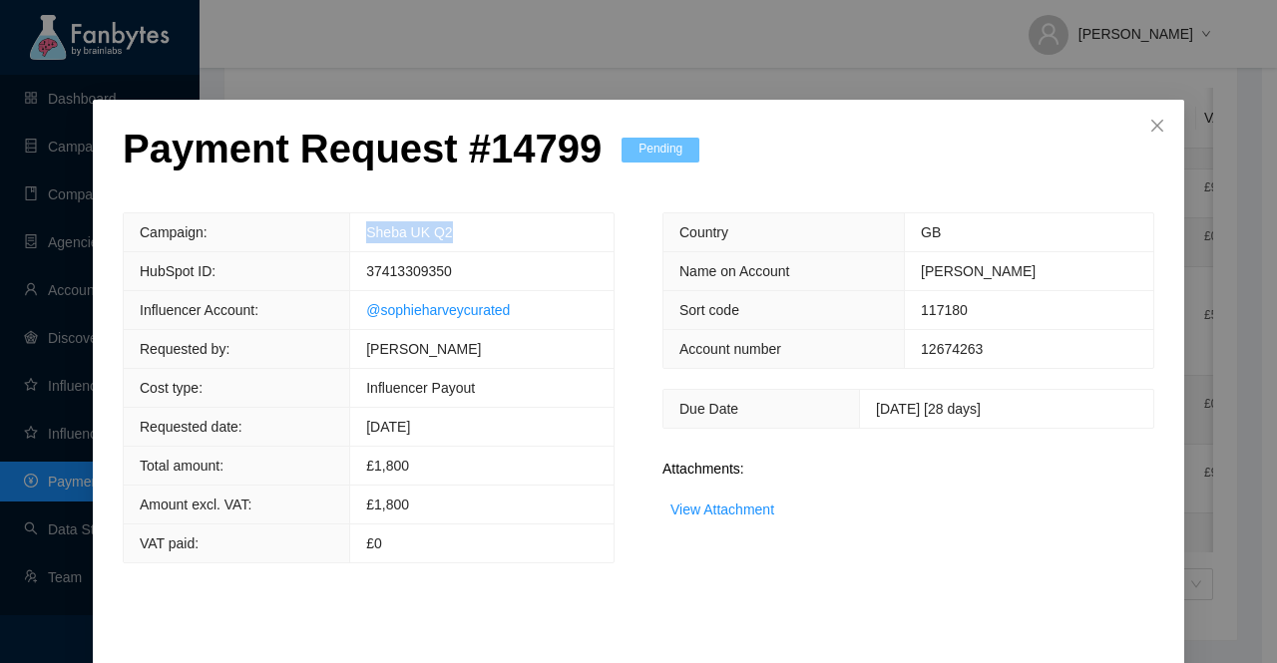
drag, startPoint x: 449, startPoint y: 234, endPoint x: 333, endPoint y: 238, distance: 115.8
click at [337, 238] on tr "Campaign: Sheba [GEOGRAPHIC_DATA] Q2" at bounding box center [369, 232] width 490 height 39
click at [403, 273] on span "37413309350" at bounding box center [409, 271] width 86 height 16
drag, startPoint x: 509, startPoint y: 310, endPoint x: 301, endPoint y: 315, distance: 207.6
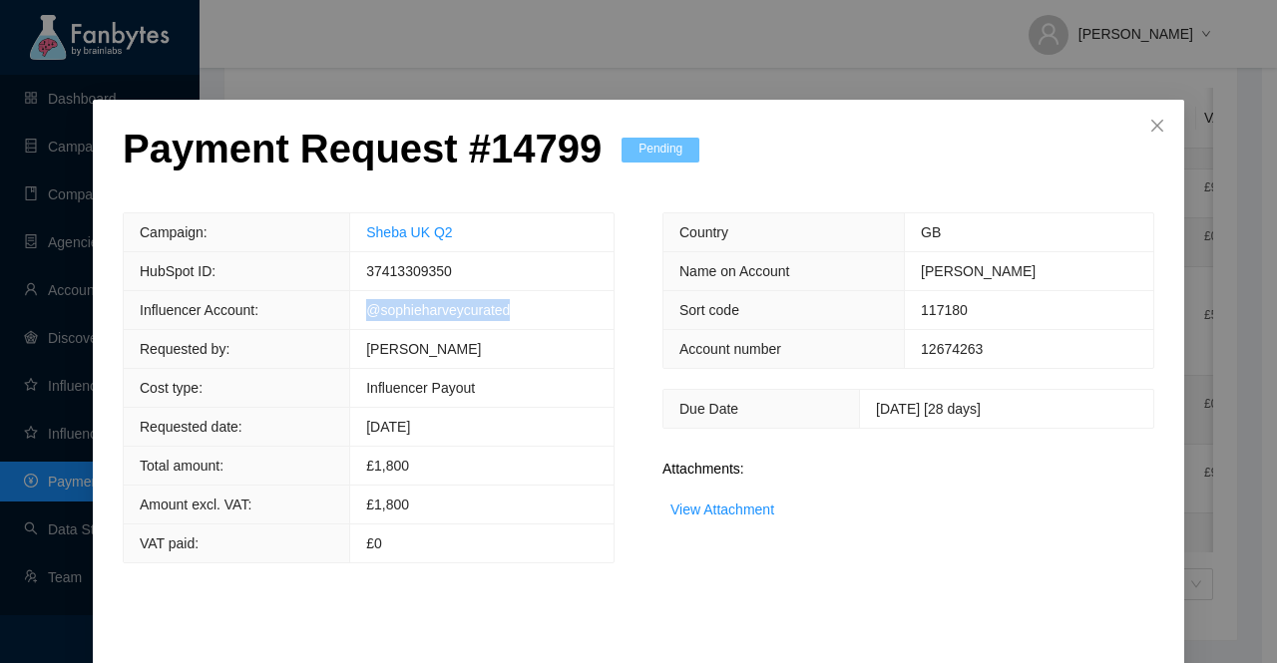
click at [301, 315] on tr "Influencer Account: @sophieharveycurated" at bounding box center [369, 310] width 490 height 39
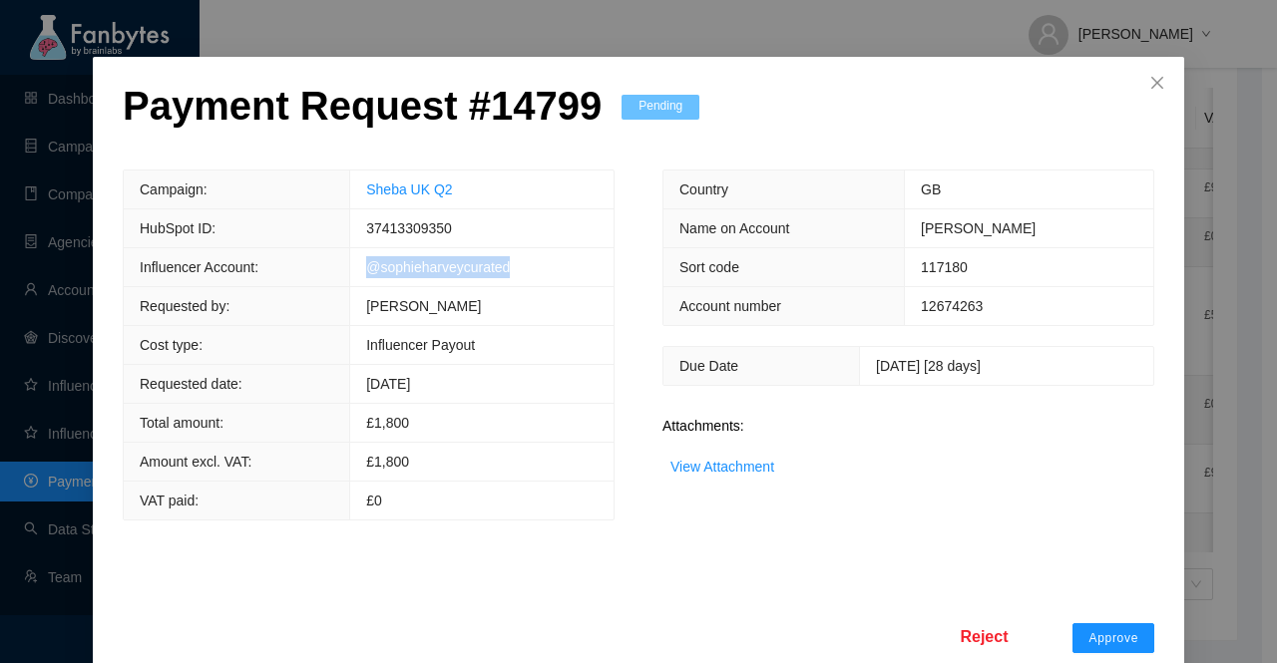
scroll to position [78, 0]
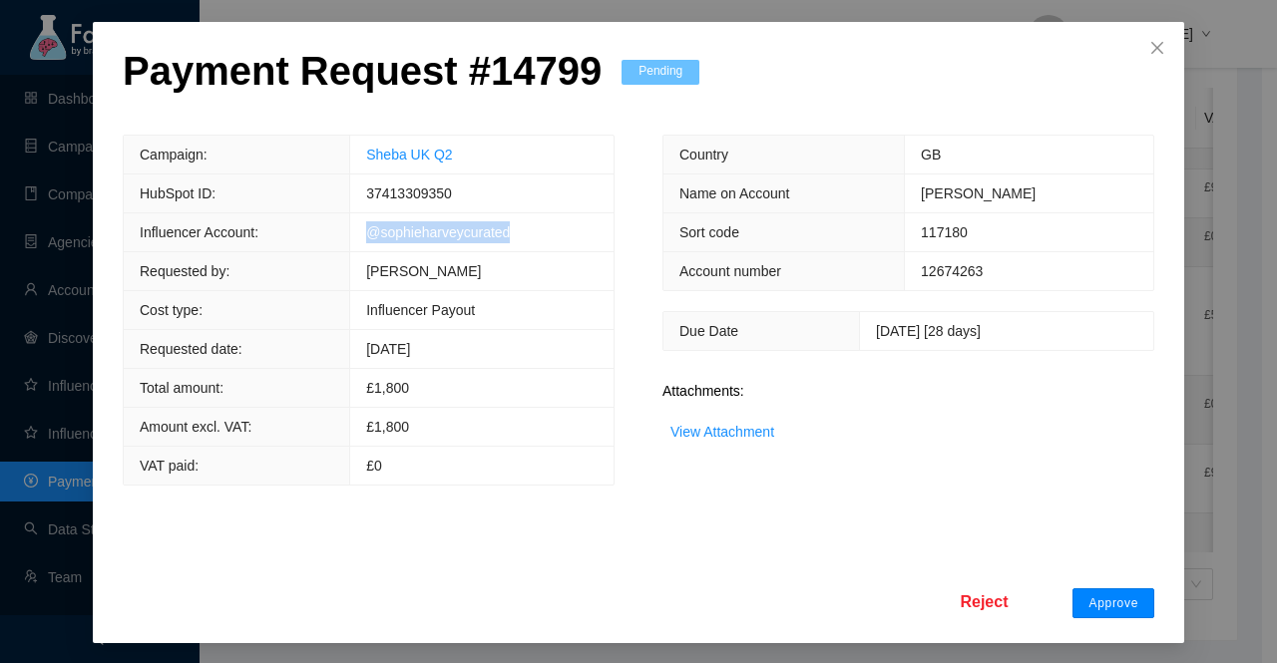
click at [1095, 598] on span "Approve" at bounding box center [1113, 604] width 50 height 16
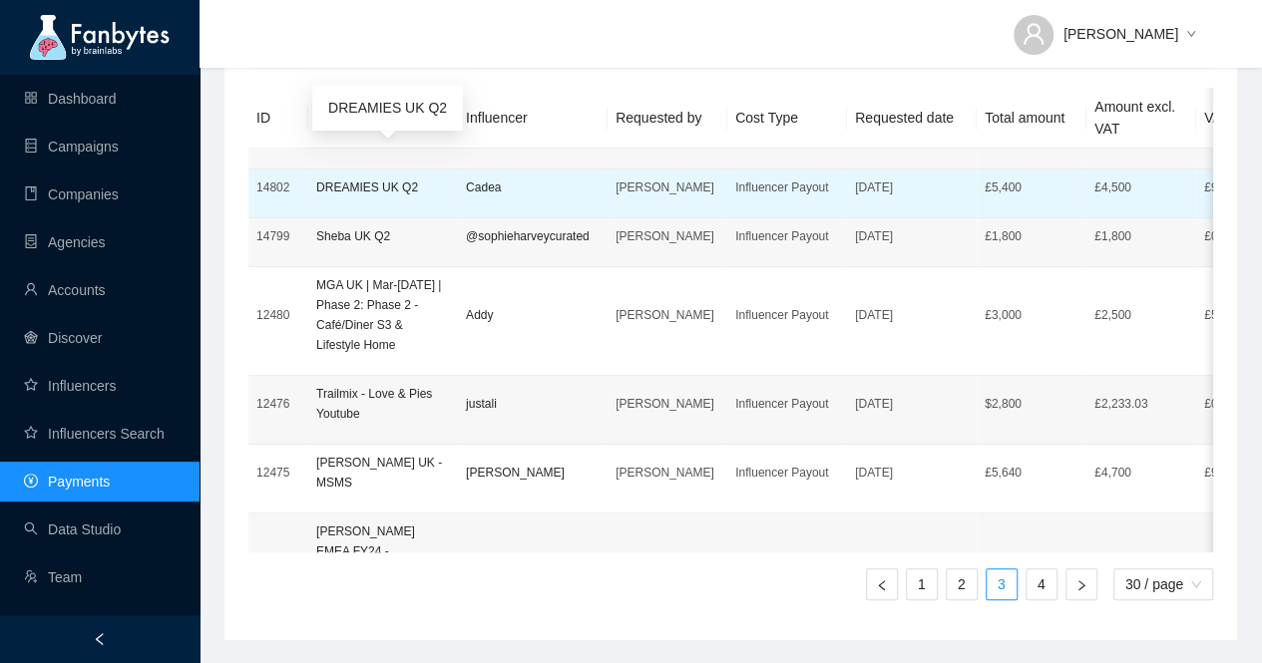
click at [363, 178] on p "DREAMIES UK Q2" at bounding box center [383, 188] width 134 height 20
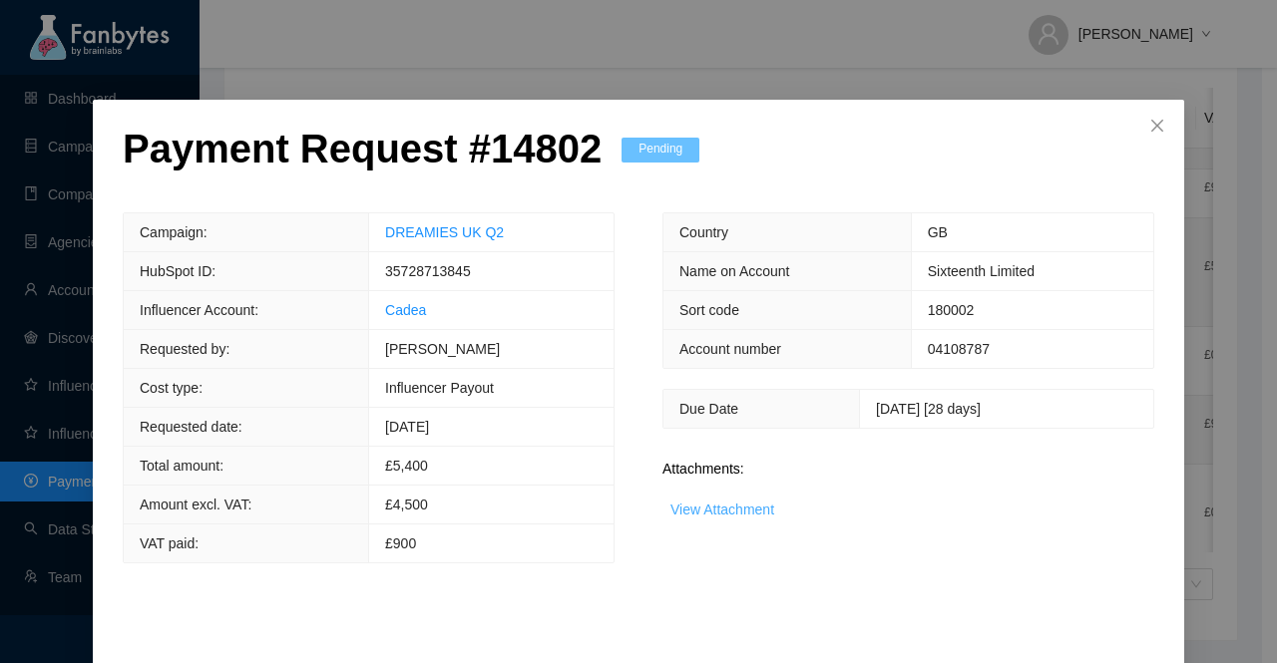
click at [722, 507] on link "View Attachment" at bounding box center [722, 510] width 104 height 16
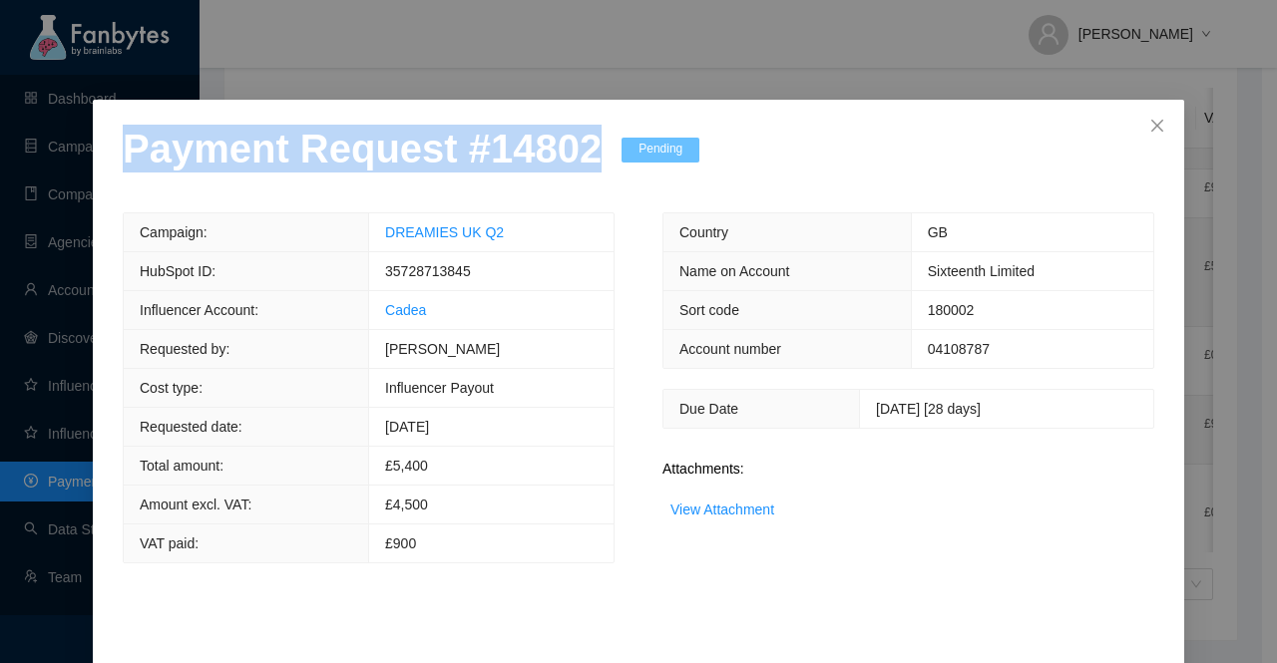
drag, startPoint x: 571, startPoint y: 160, endPoint x: 0, endPoint y: 165, distance: 570.6
click at [0, 165] on div "Payment Request # 14802 Pending Campaign: DREAMIES UK Q2 HubSpot ID: 3572871384…" at bounding box center [638, 331] width 1277 height 663
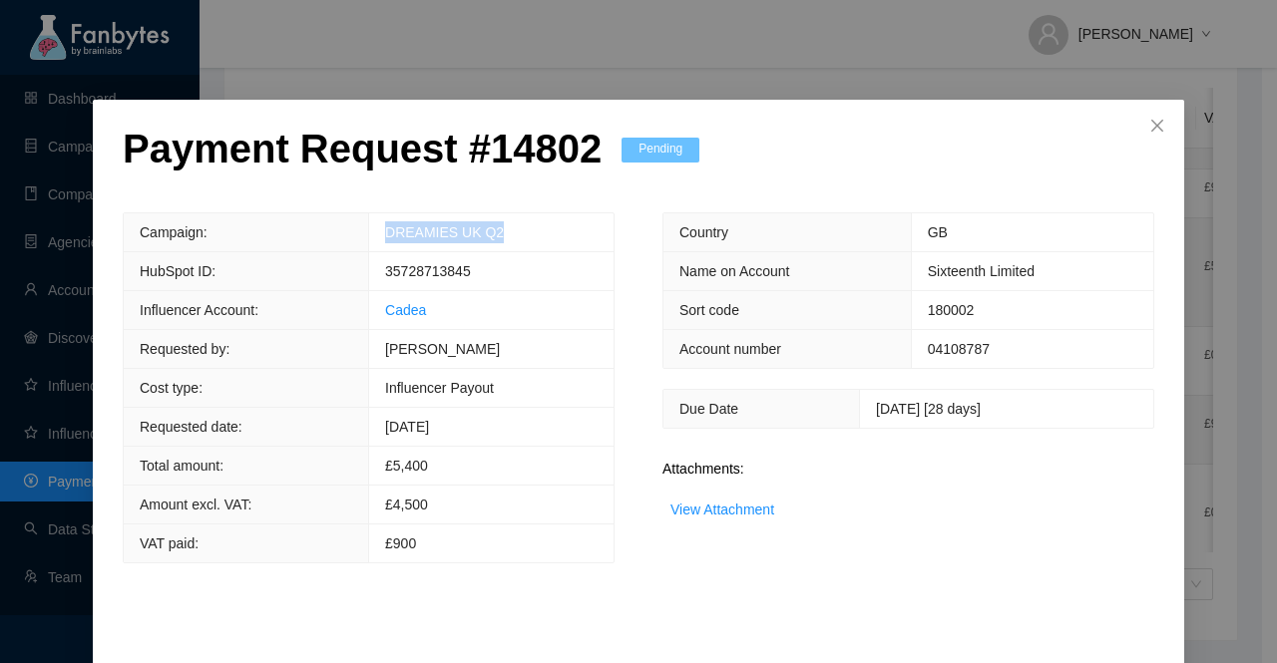
drag, startPoint x: 511, startPoint y: 232, endPoint x: 344, endPoint y: 234, distance: 166.6
click at [345, 234] on tr "Campaign: DREAMIES UK Q2" at bounding box center [369, 232] width 490 height 39
click at [453, 272] on span "35728713845" at bounding box center [428, 271] width 86 height 16
drag, startPoint x: 436, startPoint y: 314, endPoint x: 373, endPoint y: 316, distance: 62.9
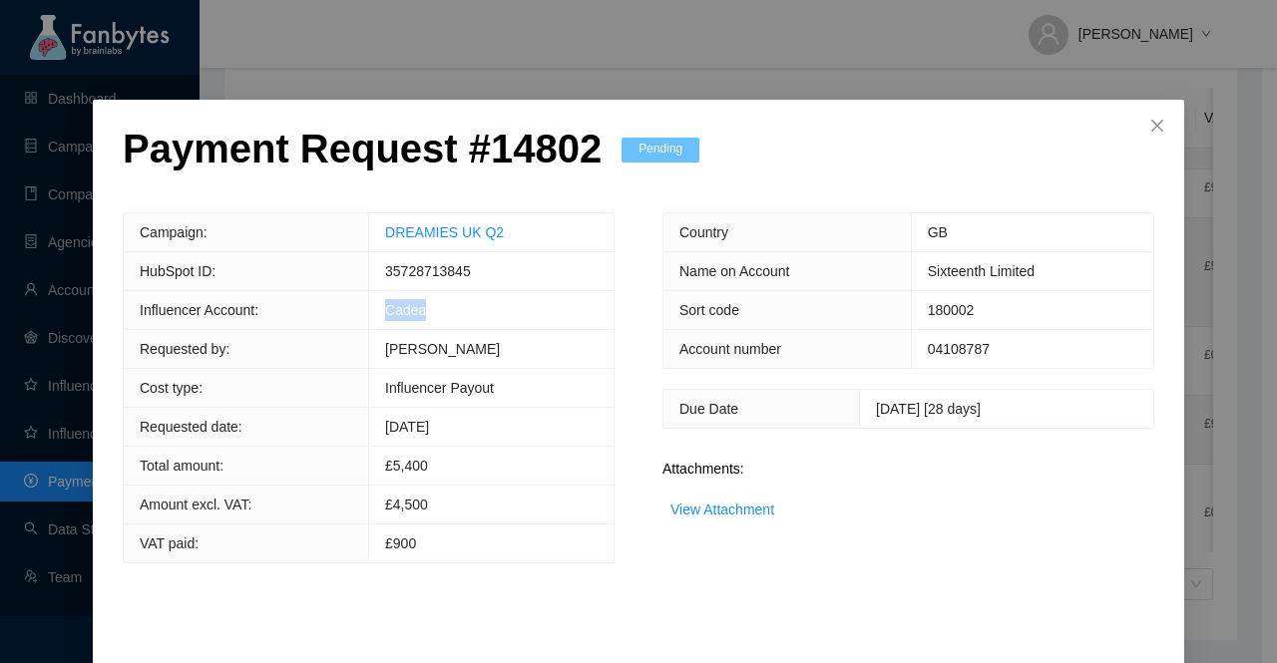
click at [373, 316] on td "Cadea" at bounding box center [491, 310] width 244 height 39
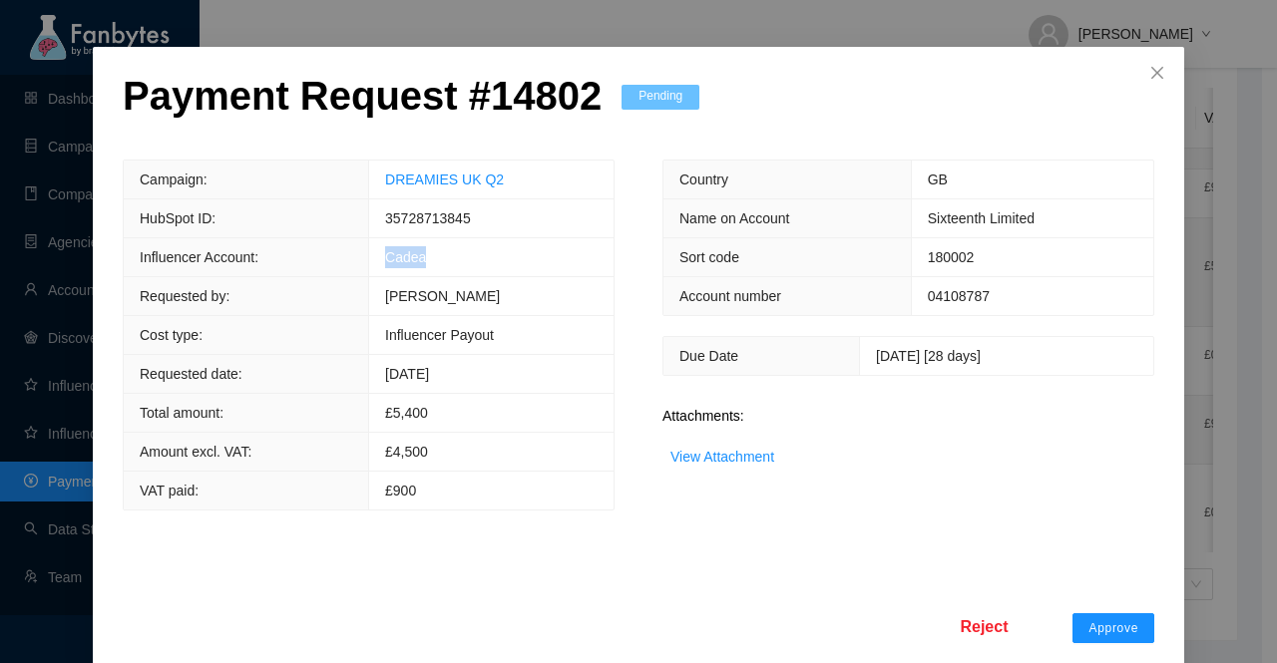
scroll to position [78, 0]
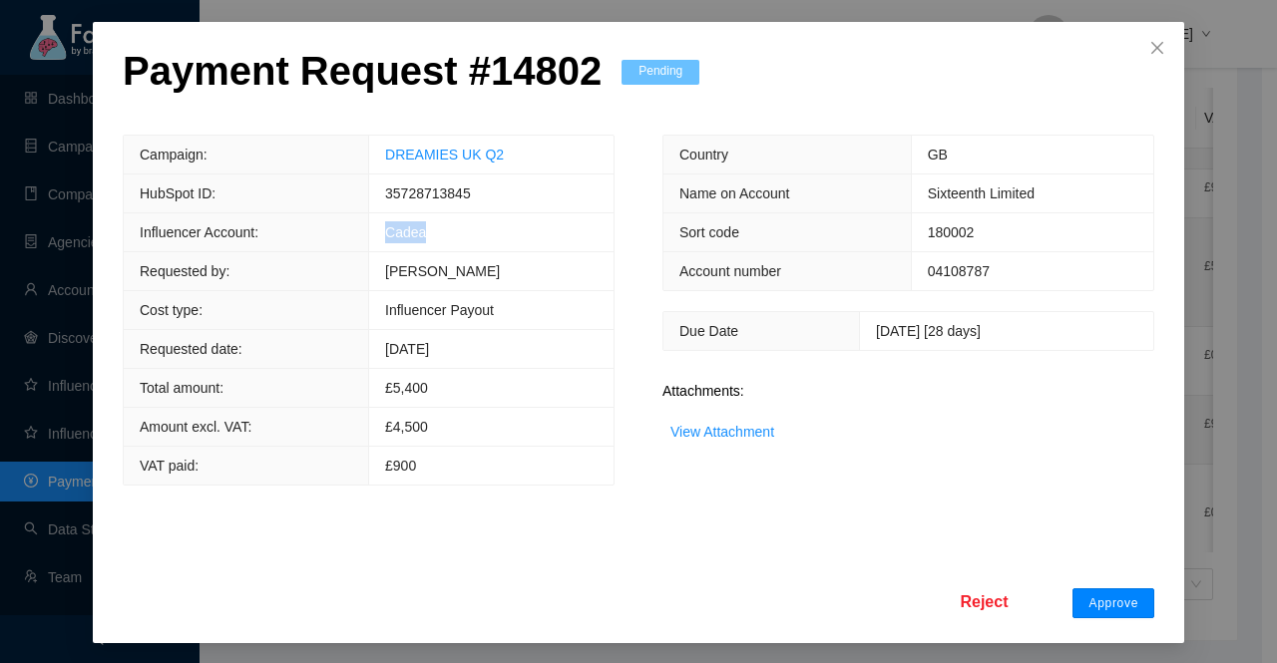
click at [1111, 604] on span "Approve" at bounding box center [1113, 604] width 50 height 16
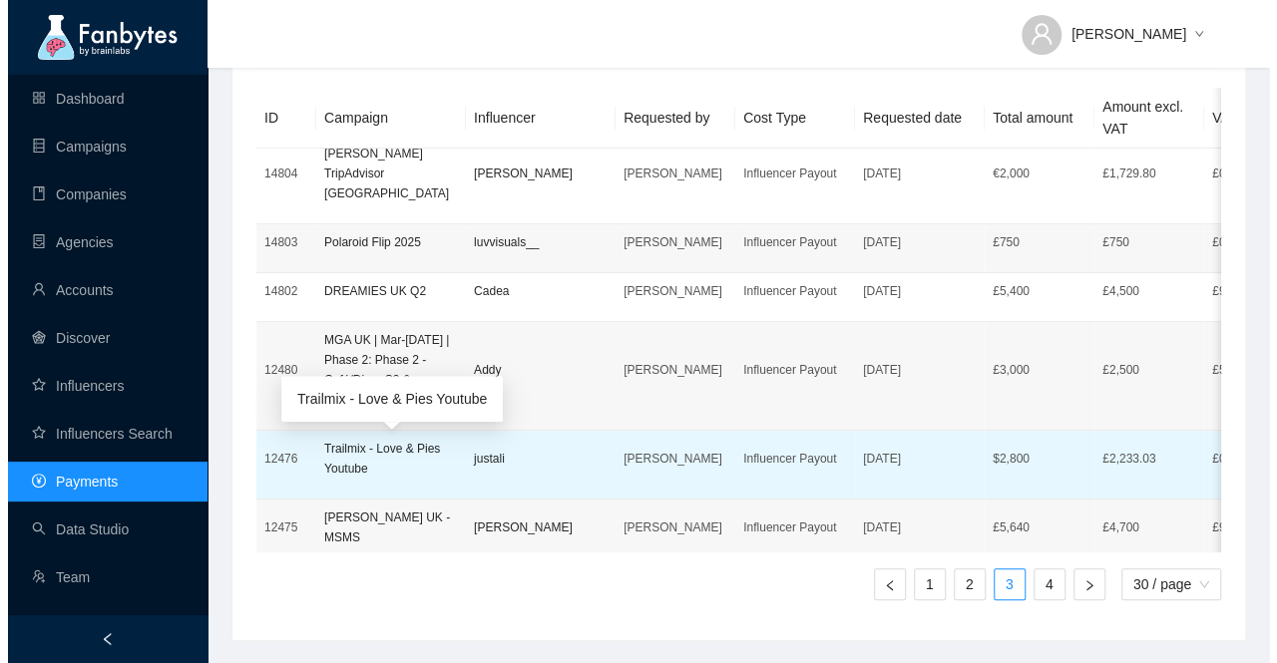
scroll to position [698, 0]
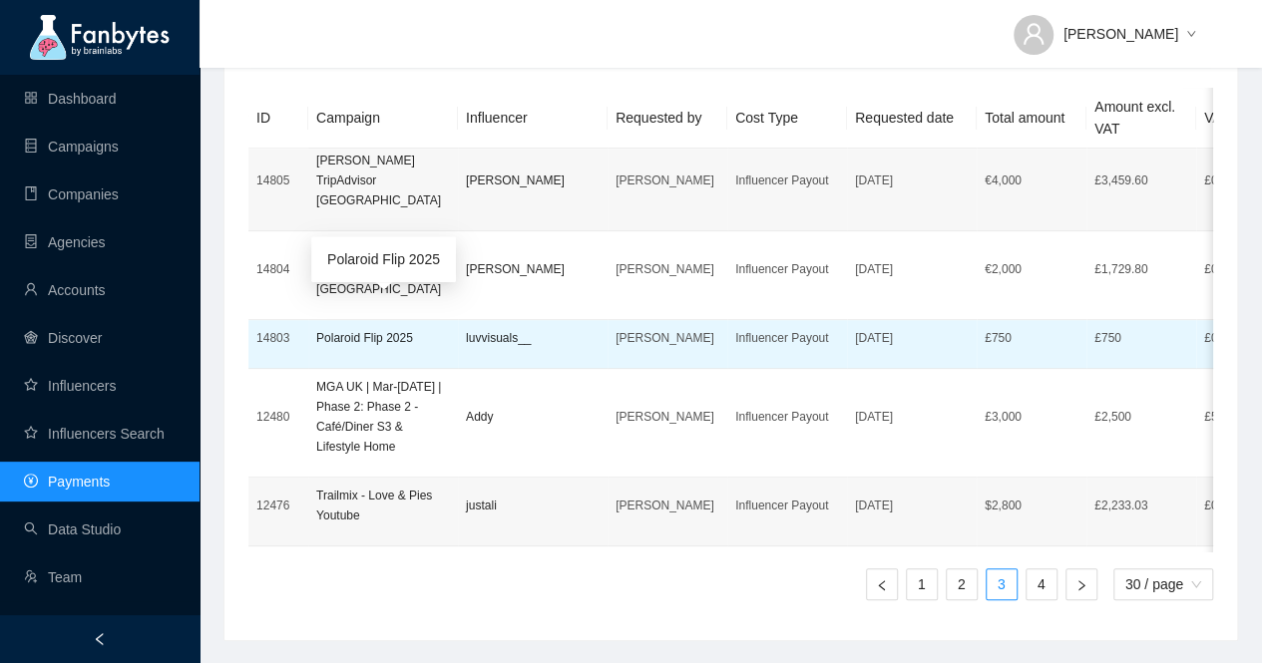
click at [348, 328] on p "Polaroid Flip 2025" at bounding box center [383, 338] width 134 height 20
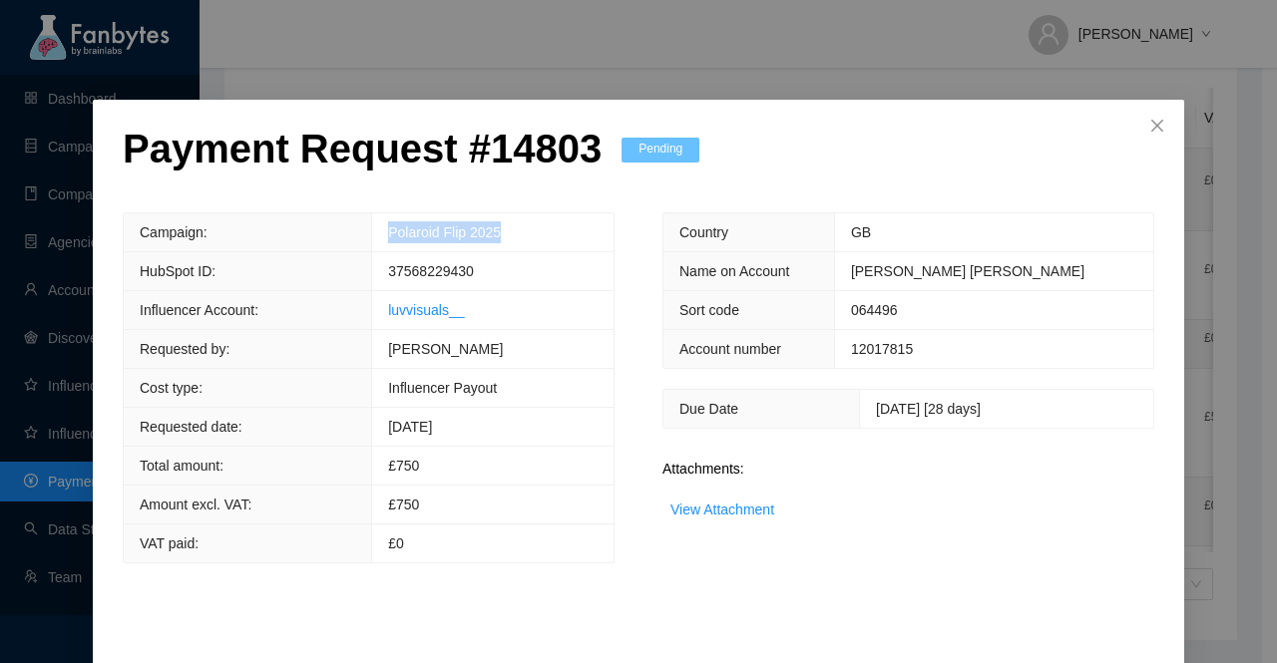
drag, startPoint x: 502, startPoint y: 232, endPoint x: 336, endPoint y: 239, distance: 165.7
click at [336, 239] on tr "Campaign: Polaroid Flip 2025" at bounding box center [369, 232] width 490 height 39
click at [407, 265] on span "37568229430" at bounding box center [431, 271] width 86 height 16
drag, startPoint x: 473, startPoint y: 314, endPoint x: 339, endPoint y: 312, distance: 133.7
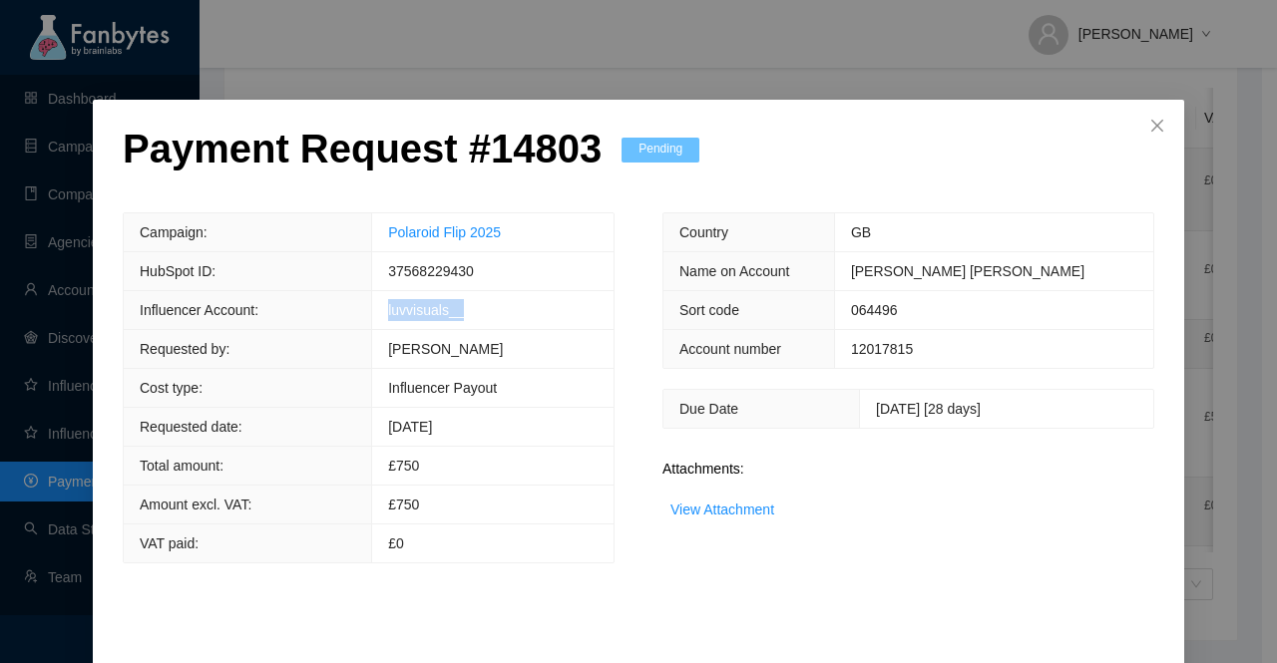
click at [339, 315] on tr "Influencer Account: luvvisuals__" at bounding box center [369, 310] width 490 height 39
click at [739, 508] on link "View Attachment" at bounding box center [722, 510] width 104 height 16
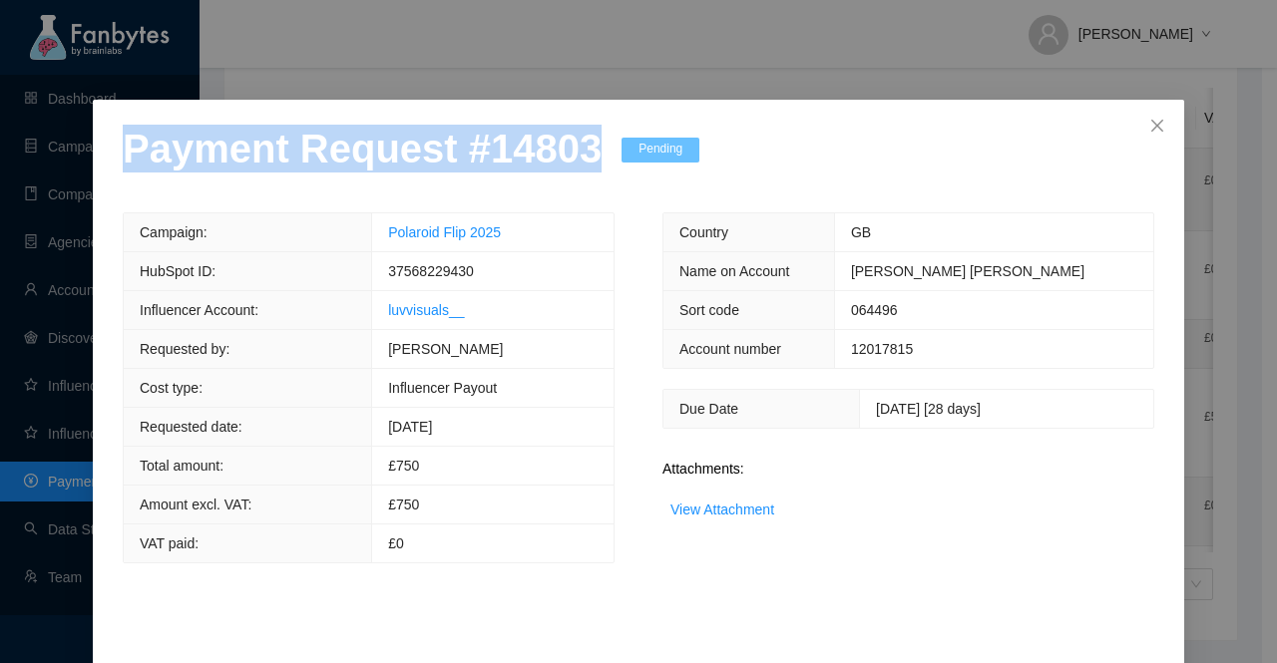
drag, startPoint x: 570, startPoint y: 161, endPoint x: 0, endPoint y: 185, distance: 570.1
click at [0, 185] on div "Payment Request # 14803 Pending Campaign: Polaroid Flip 2025 HubSpot ID: 375682…" at bounding box center [638, 331] width 1277 height 663
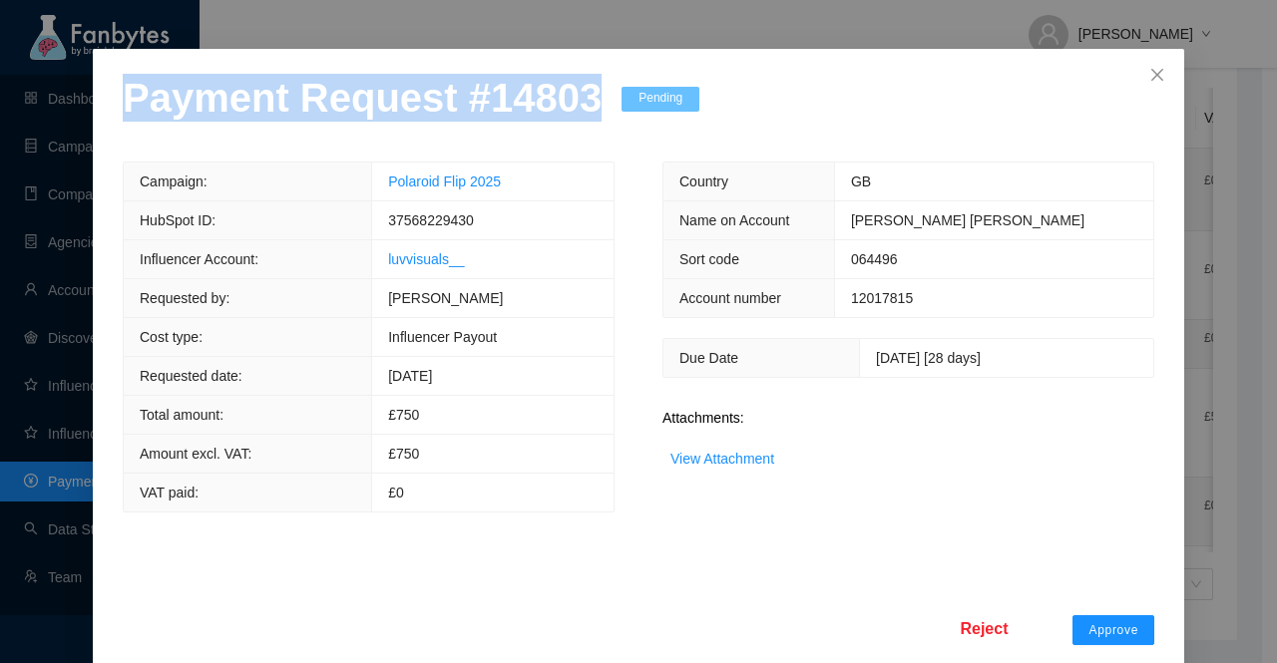
scroll to position [78, 0]
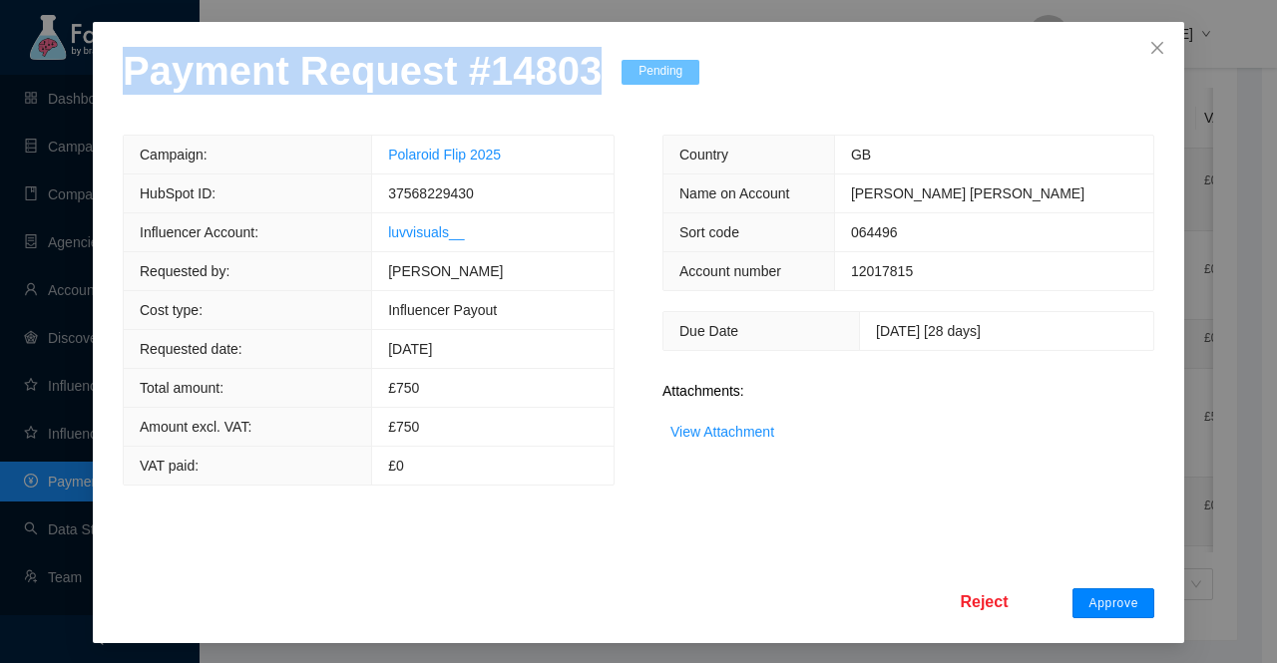
drag, startPoint x: 1105, startPoint y: 608, endPoint x: 1055, endPoint y: 414, distance: 199.9
click at [1105, 601] on button "Approve" at bounding box center [1113, 604] width 82 height 30
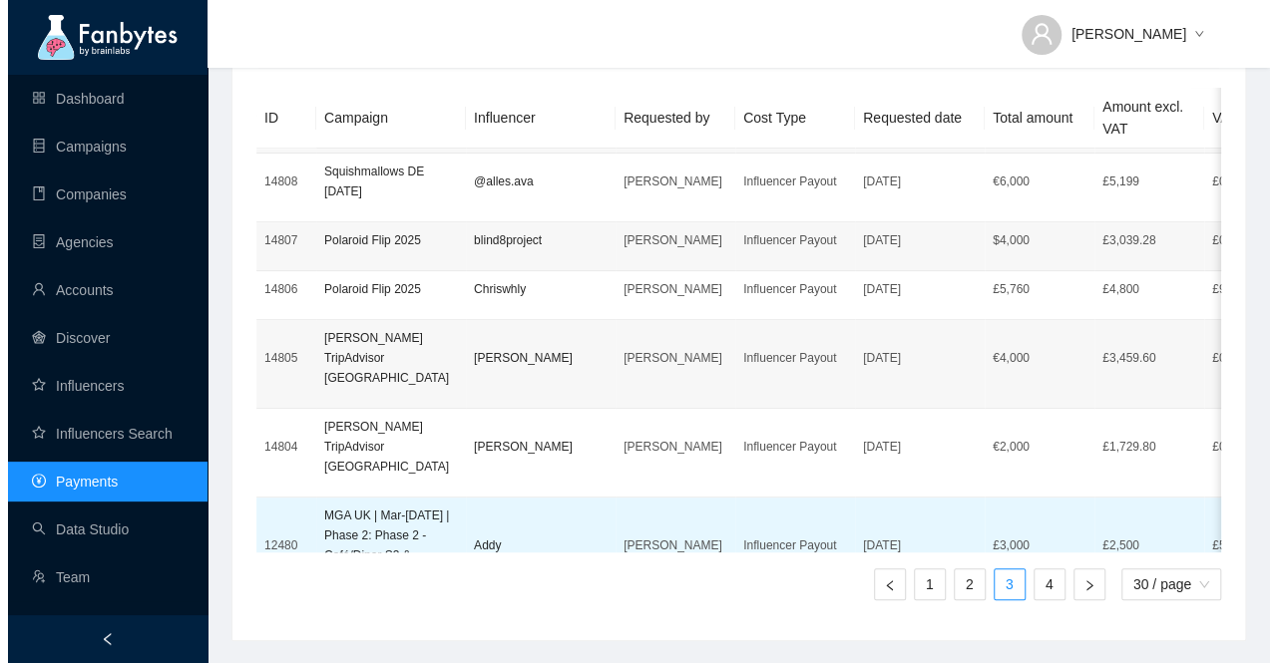
scroll to position [499, 0]
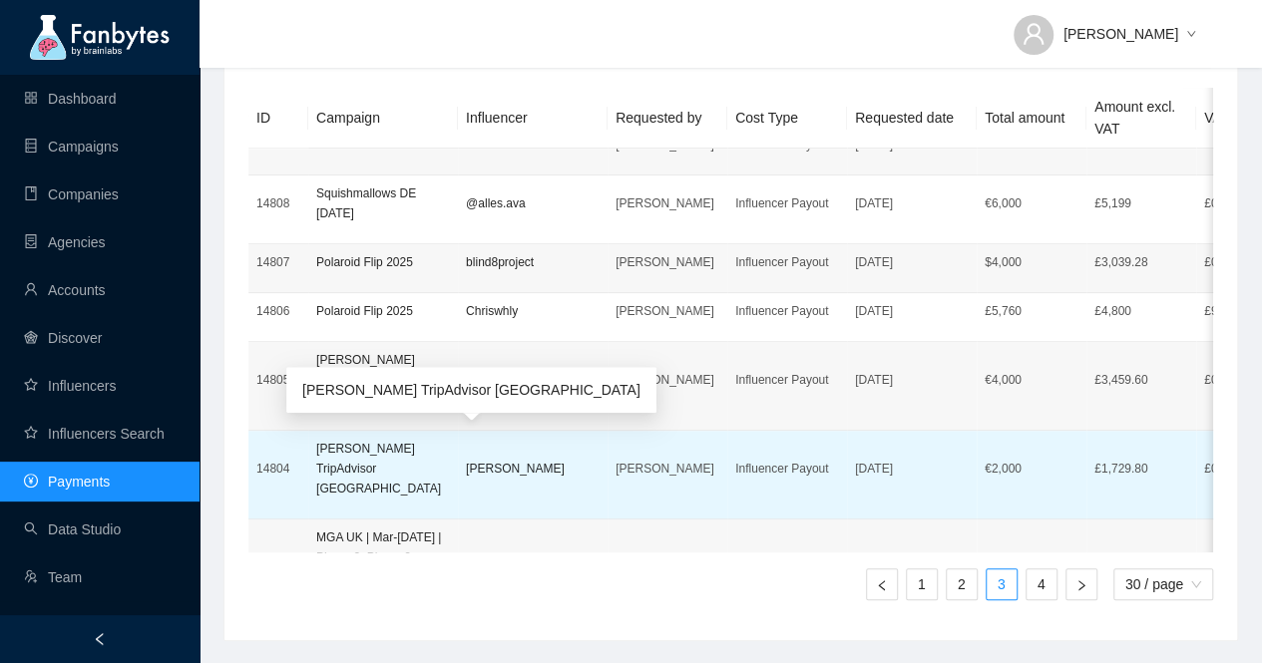
click at [363, 443] on p "[PERSON_NAME] TripAdvisor [GEOGRAPHIC_DATA]" at bounding box center [383, 469] width 134 height 60
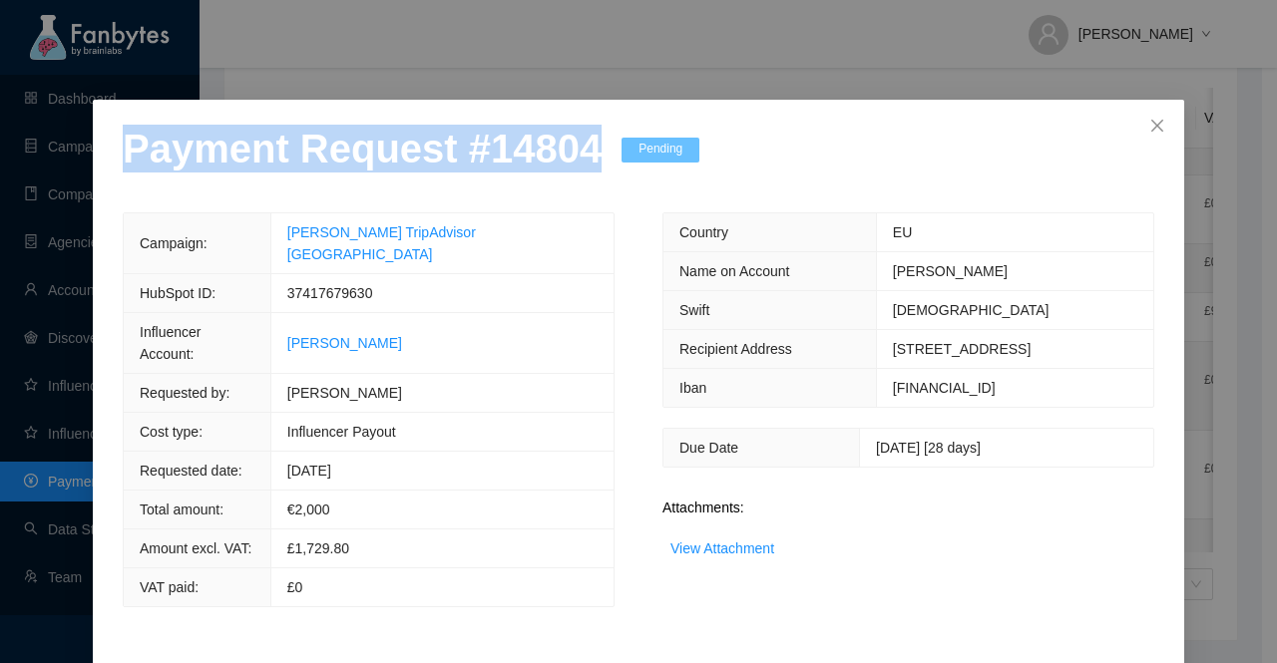
drag, startPoint x: 553, startPoint y: 157, endPoint x: 91, endPoint y: 164, distance: 461.9
click at [93, 164] on div "Payment Request # 14804 Pending Campaign: [PERSON_NAME] TripAdvisor [GEOGRAPHIC…" at bounding box center [638, 432] width 1091 height 665
click at [741, 547] on link "View Attachment" at bounding box center [722, 549] width 104 height 16
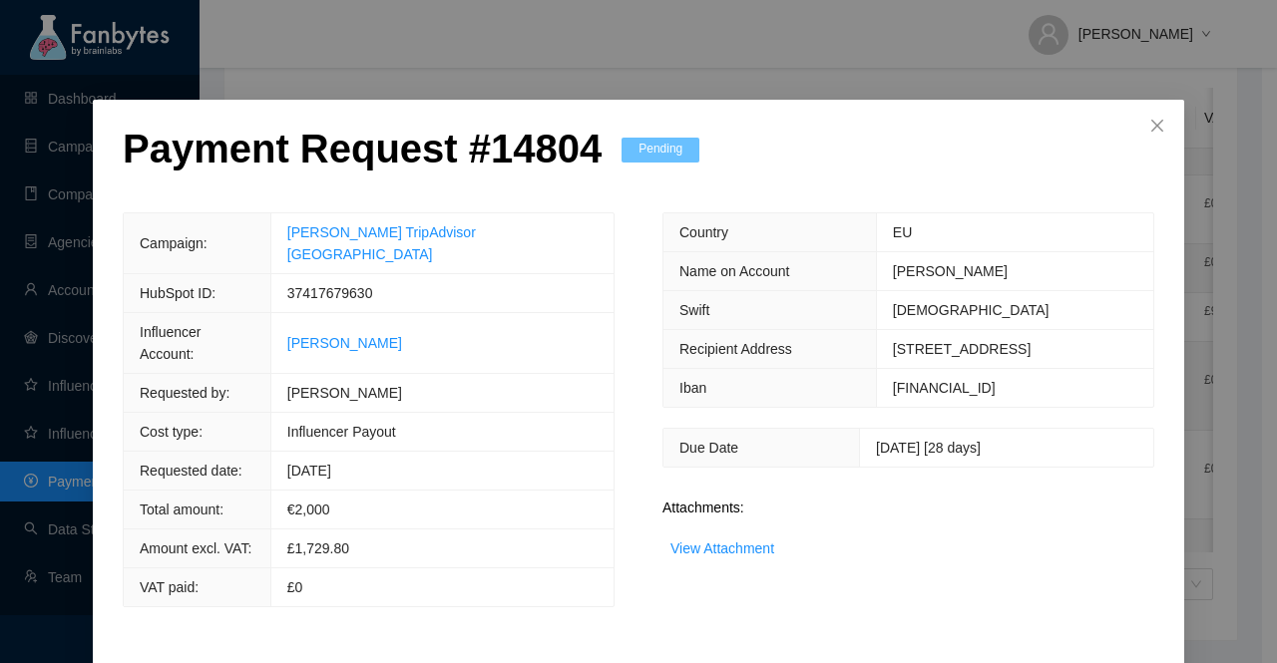
click at [373, 285] on span "37417679630" at bounding box center [330, 293] width 86 height 16
drag, startPoint x: 518, startPoint y: 238, endPoint x: 333, endPoint y: 241, distance: 184.6
click at [333, 241] on td "[PERSON_NAME] TripAdvisor [GEOGRAPHIC_DATA]" at bounding box center [441, 243] width 343 height 61
drag, startPoint x: 388, startPoint y: 316, endPoint x: 341, endPoint y: 318, distance: 46.9
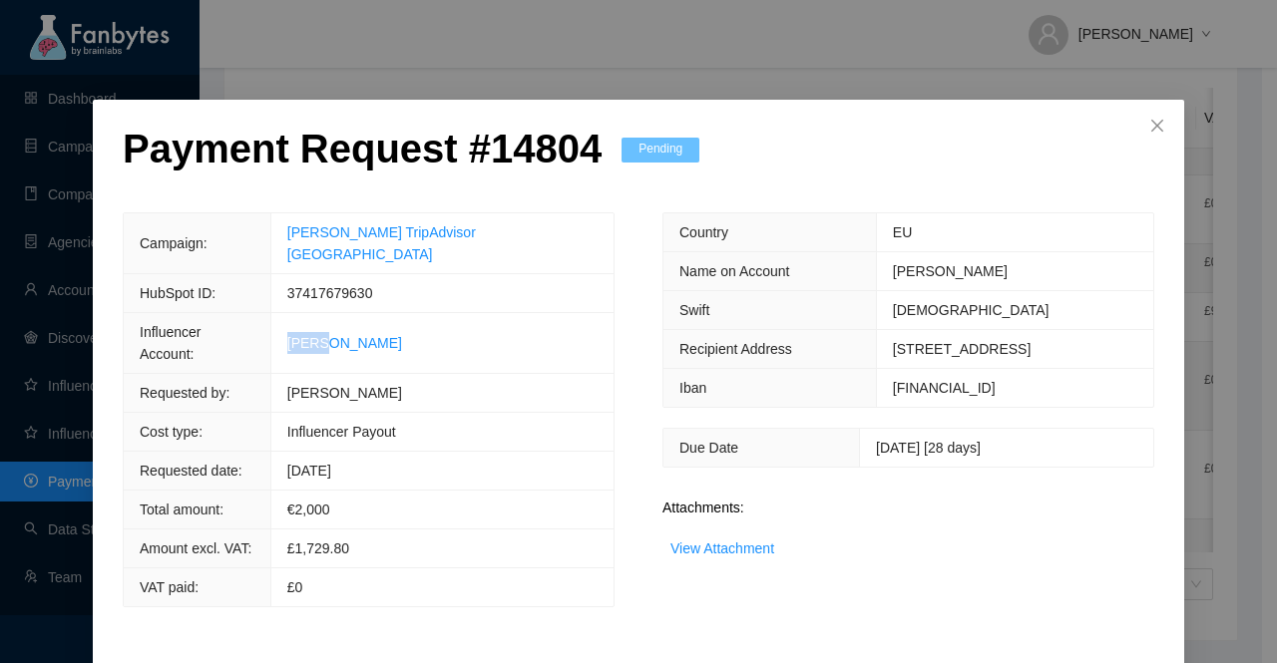
click at [341, 318] on td "[PERSON_NAME]" at bounding box center [441, 343] width 343 height 61
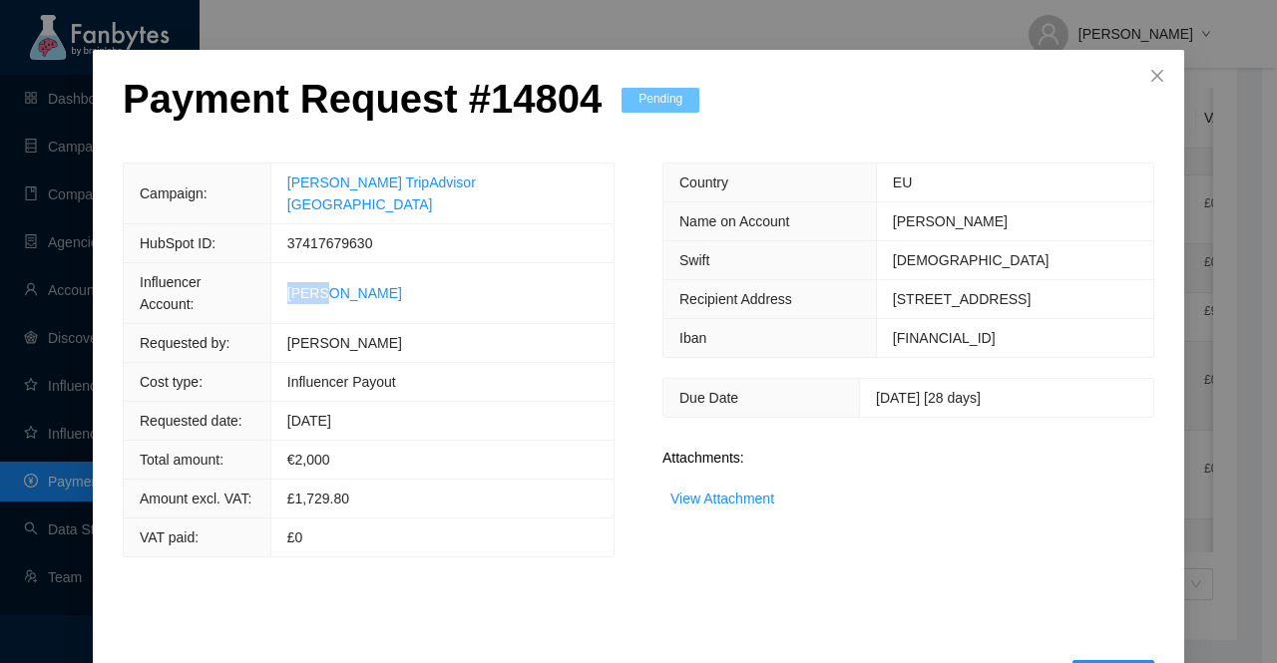
scroll to position [78, 0]
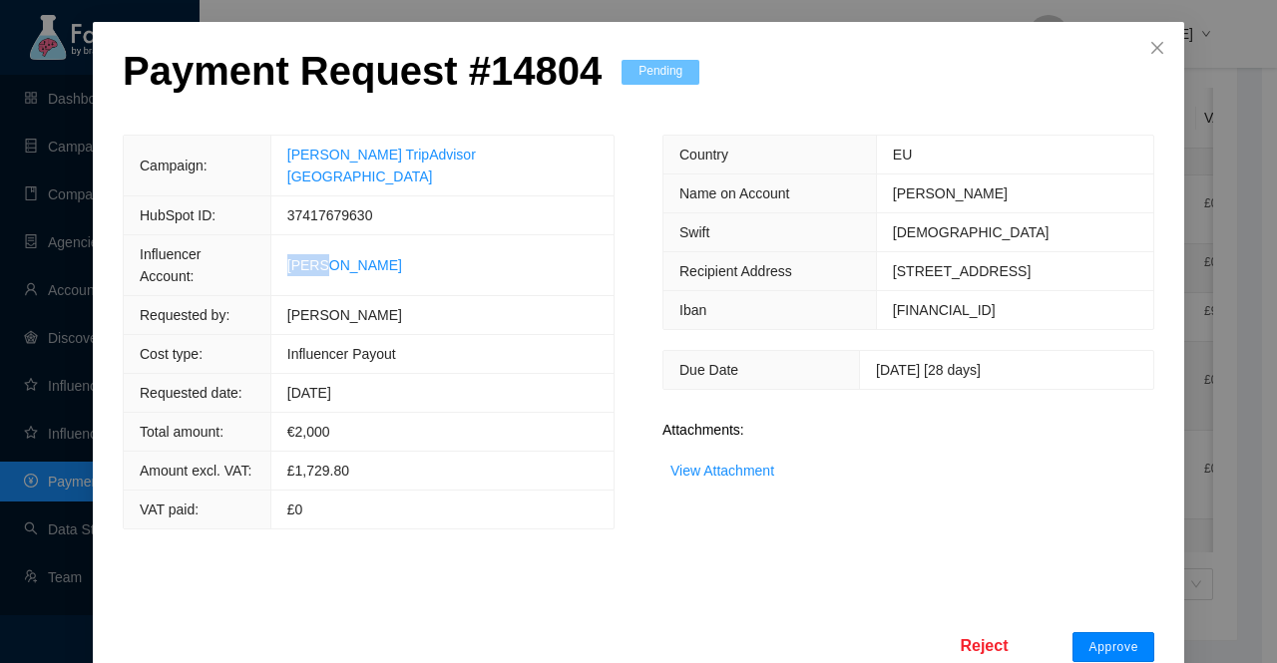
click at [1095, 639] on span "Approve" at bounding box center [1113, 647] width 50 height 16
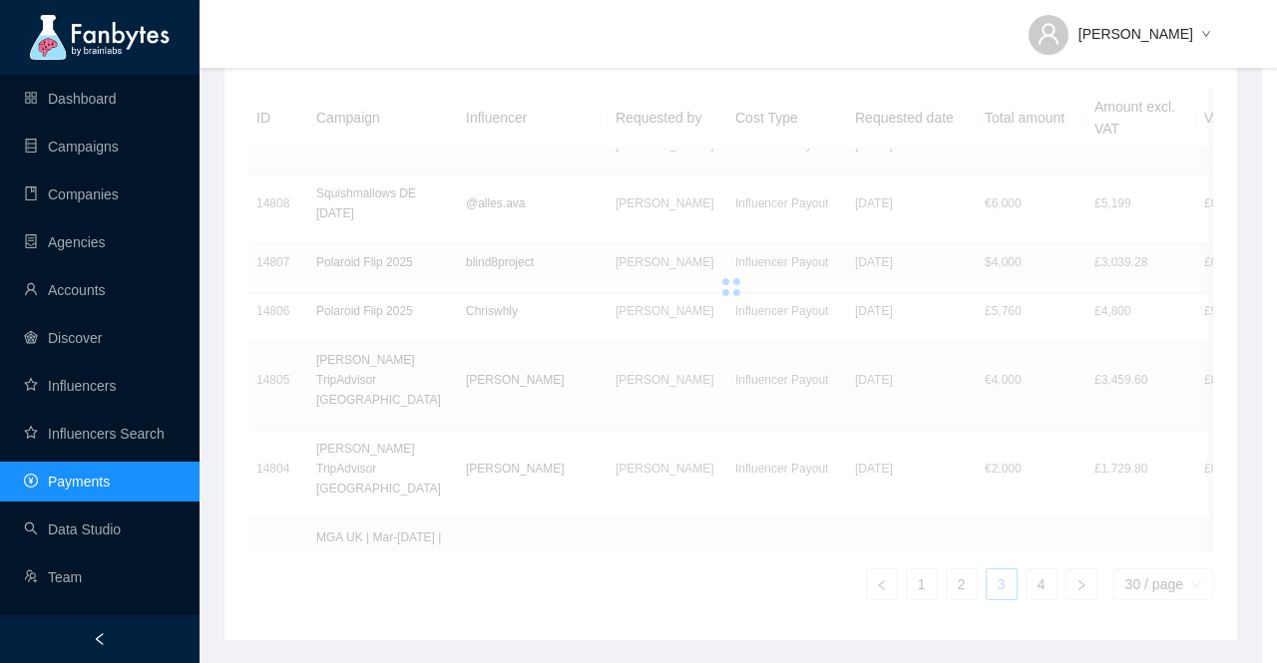
scroll to position [0, 0]
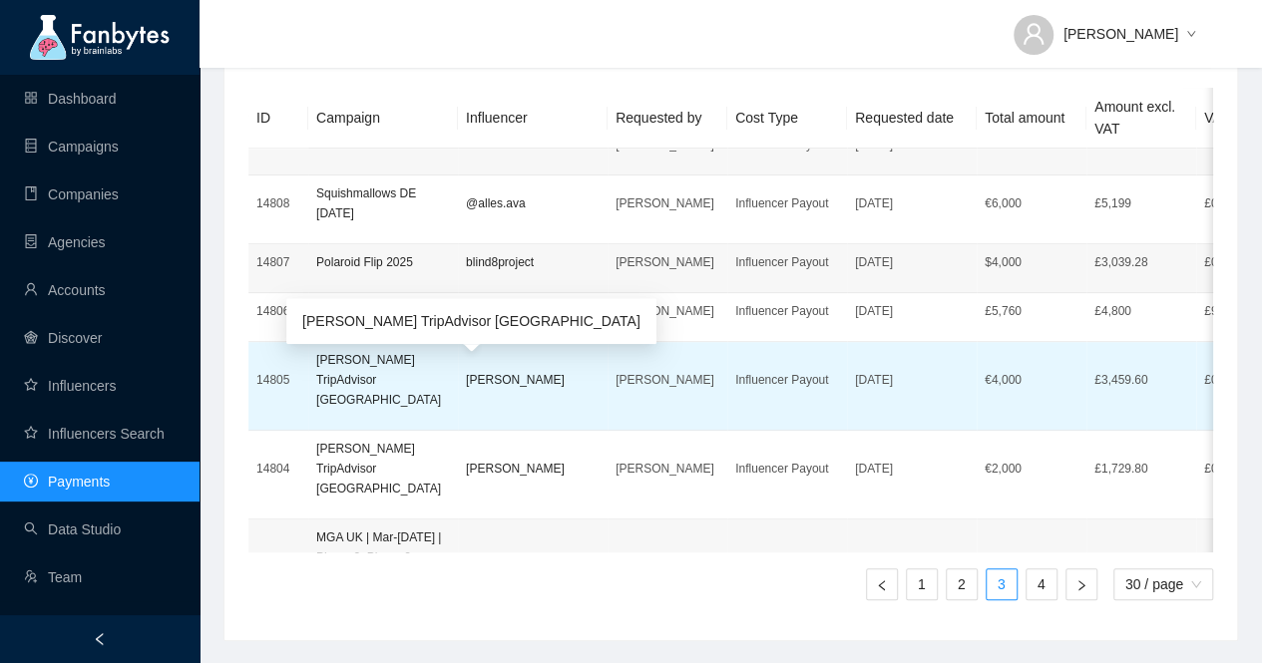
click at [381, 394] on p "[PERSON_NAME] TripAdvisor [GEOGRAPHIC_DATA]" at bounding box center [383, 380] width 134 height 60
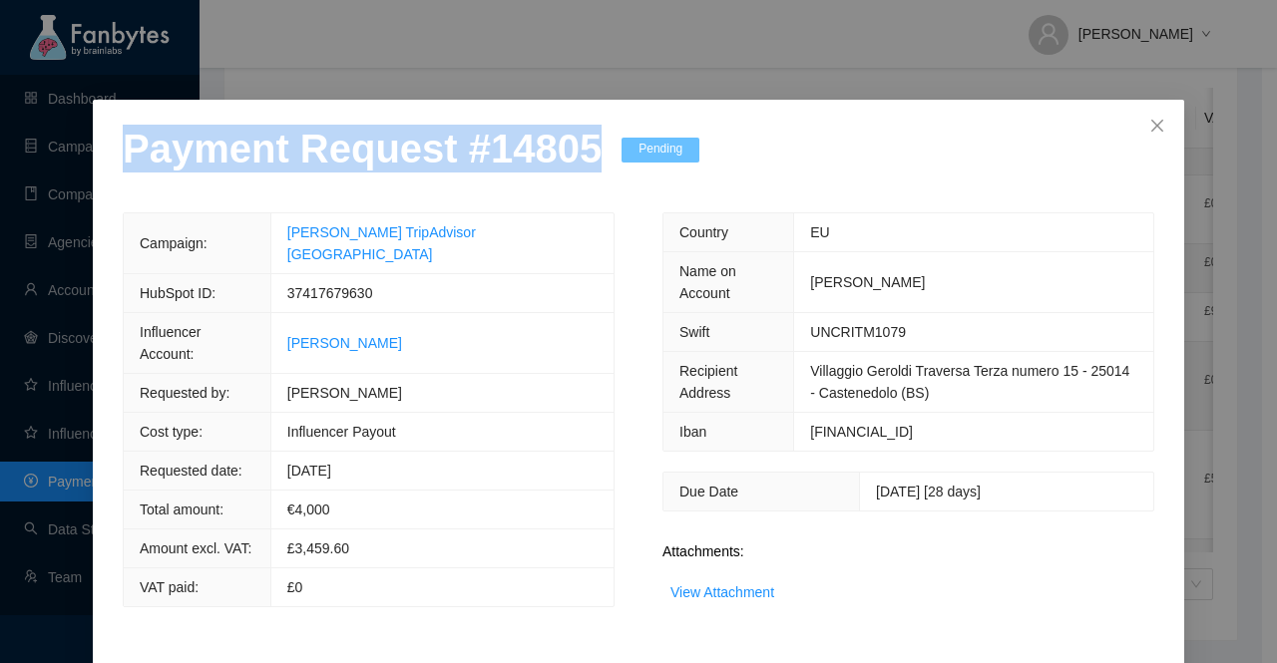
drag, startPoint x: 574, startPoint y: 150, endPoint x: 16, endPoint y: 173, distance: 558.1
click at [16, 173] on div "Payment Request # 14805 Pending Campaign: [PERSON_NAME] TripAdvisor ITALY HubSp…" at bounding box center [638, 331] width 1277 height 663
click at [721, 595] on link "View Attachment" at bounding box center [722, 593] width 104 height 16
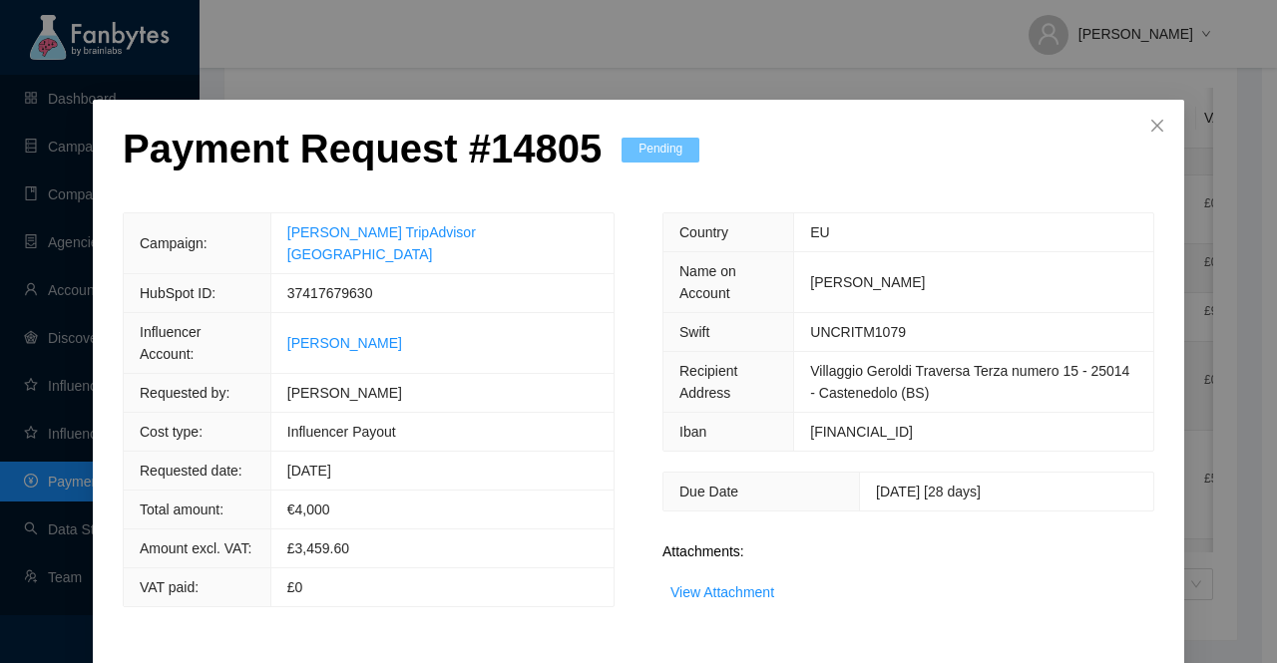
click at [373, 285] on span "37417679630" at bounding box center [330, 293] width 86 height 16
drag, startPoint x: 511, startPoint y: 233, endPoint x: 338, endPoint y: 234, distance: 172.6
click at [339, 234] on td "[PERSON_NAME] TripAdvisor [GEOGRAPHIC_DATA]" at bounding box center [441, 243] width 343 height 61
drag, startPoint x: 441, startPoint y: 310, endPoint x: 315, endPoint y: 315, distance: 125.8
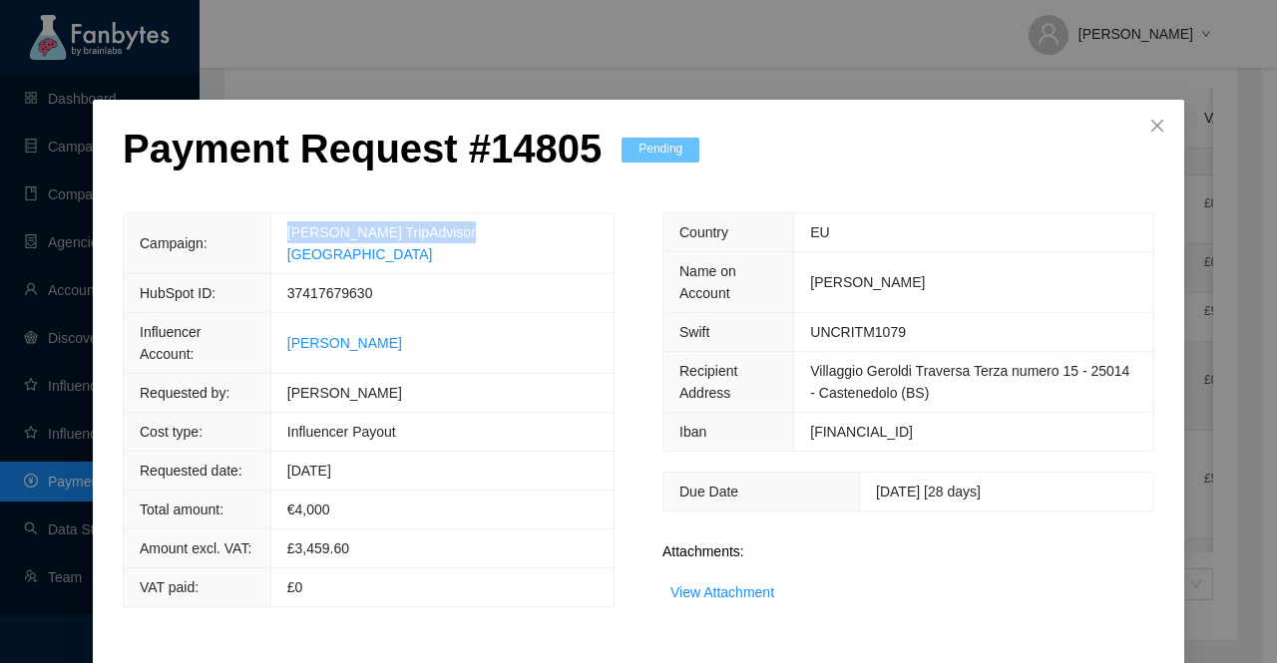
click at [315, 315] on tr "Influencer Account: [PERSON_NAME]" at bounding box center [369, 343] width 490 height 61
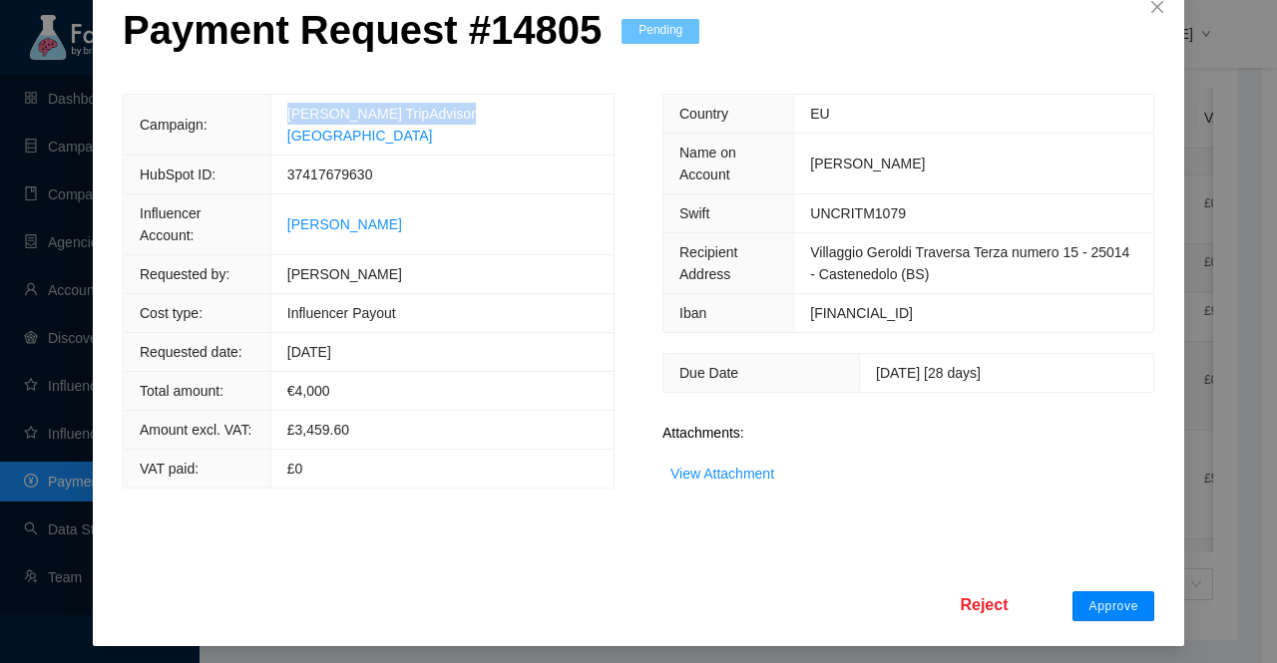
drag, startPoint x: 1095, startPoint y: 599, endPoint x: 1083, endPoint y: 566, distance: 35.0
click at [1095, 600] on span "Approve" at bounding box center [1113, 607] width 50 height 16
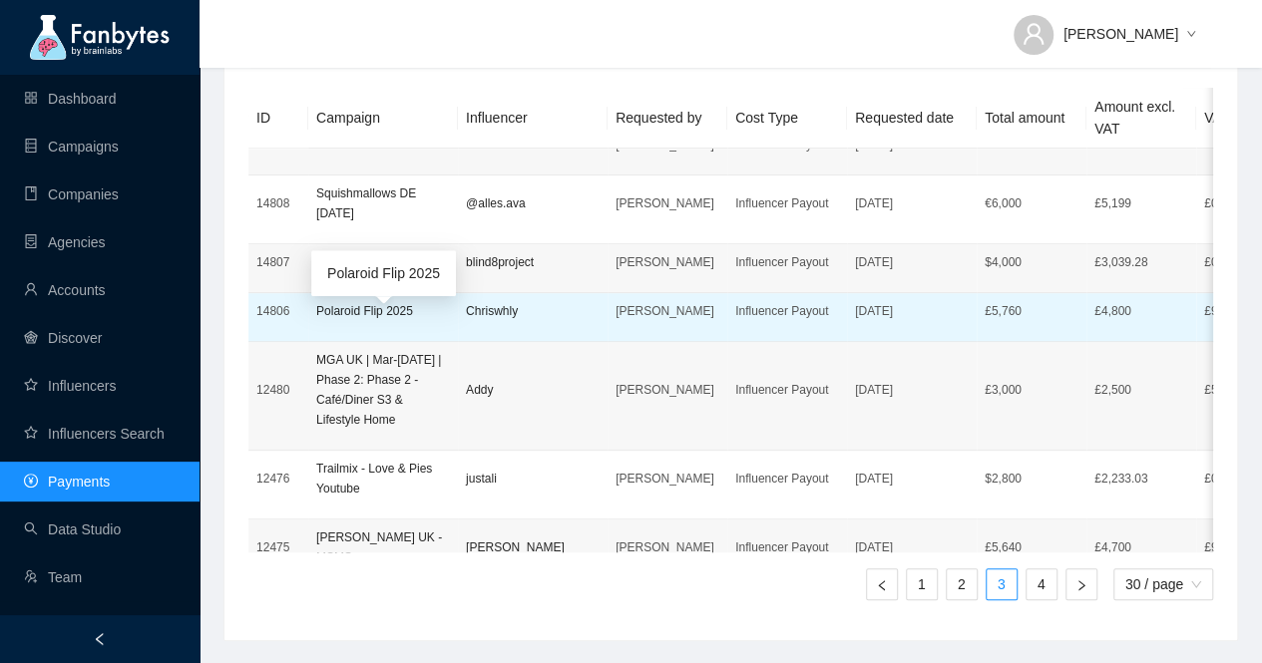
click at [350, 321] on p "Polaroid Flip 2025" at bounding box center [383, 311] width 134 height 20
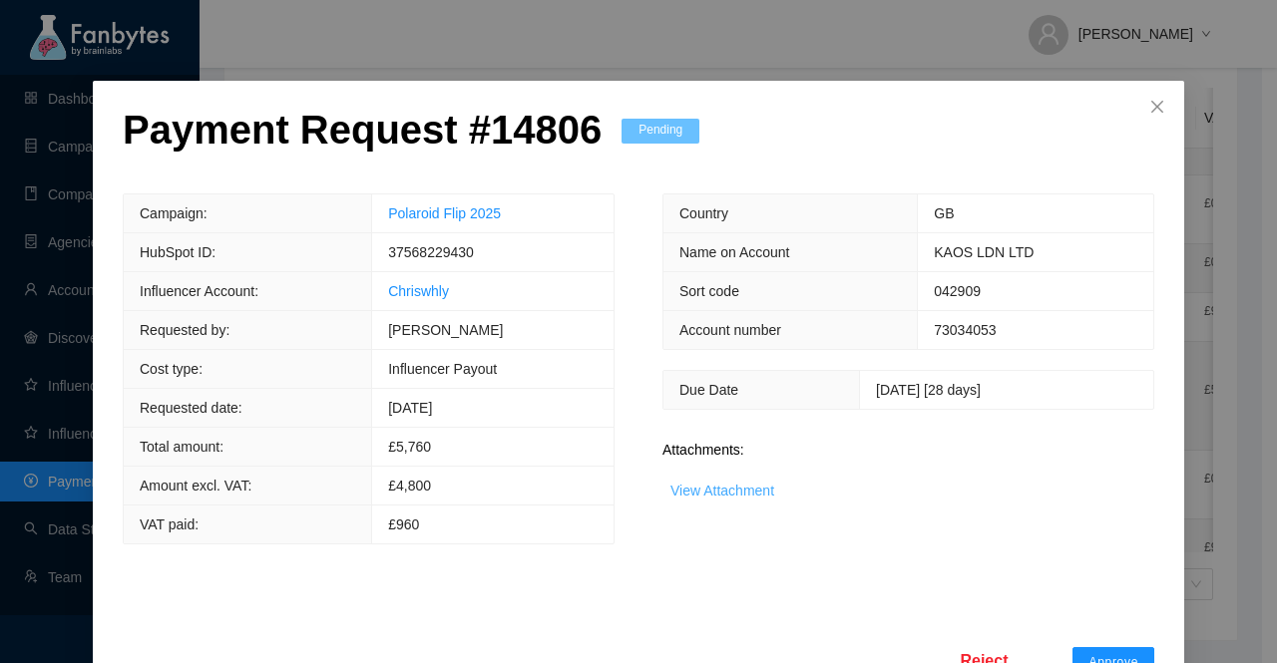
click at [727, 499] on link "View Attachment" at bounding box center [722, 491] width 104 height 16
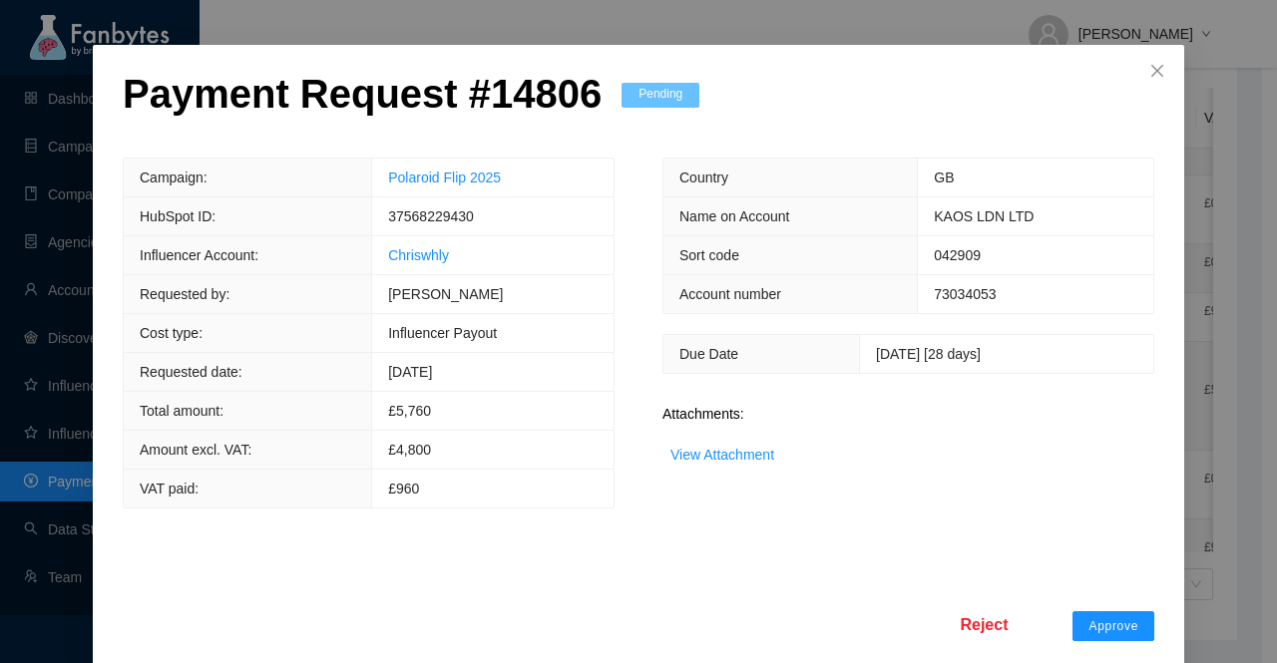
scroll to position [78, 0]
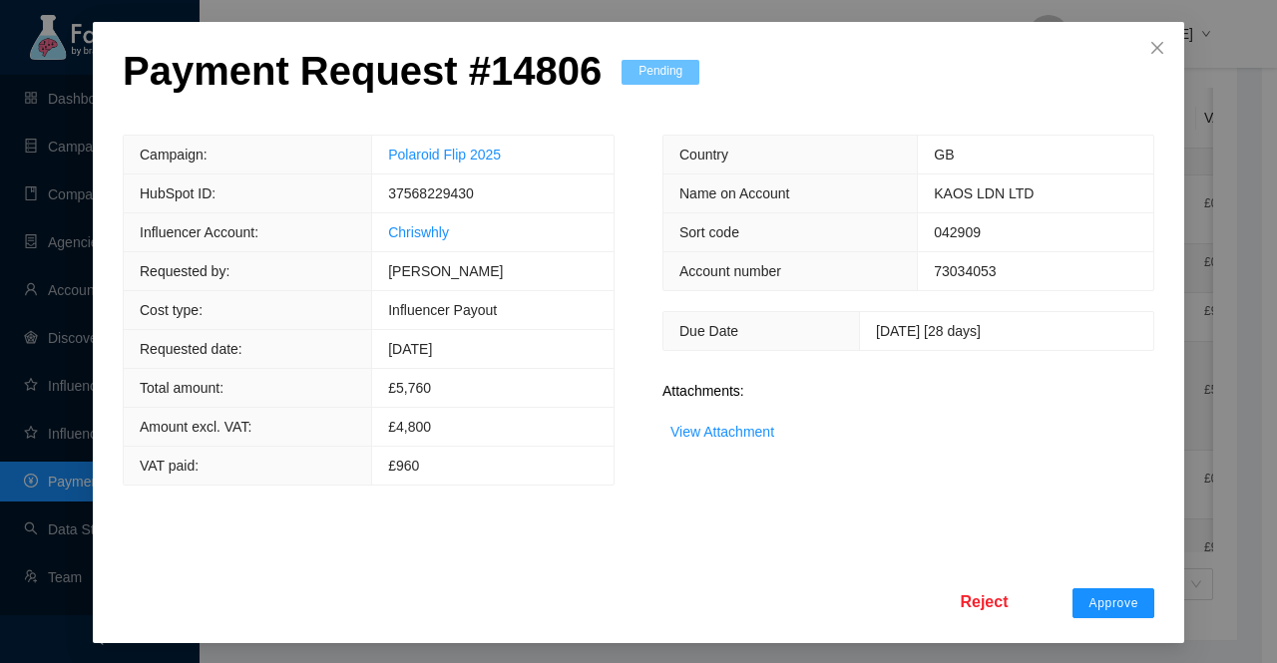
click at [974, 594] on span "Reject" at bounding box center [984, 602] width 48 height 25
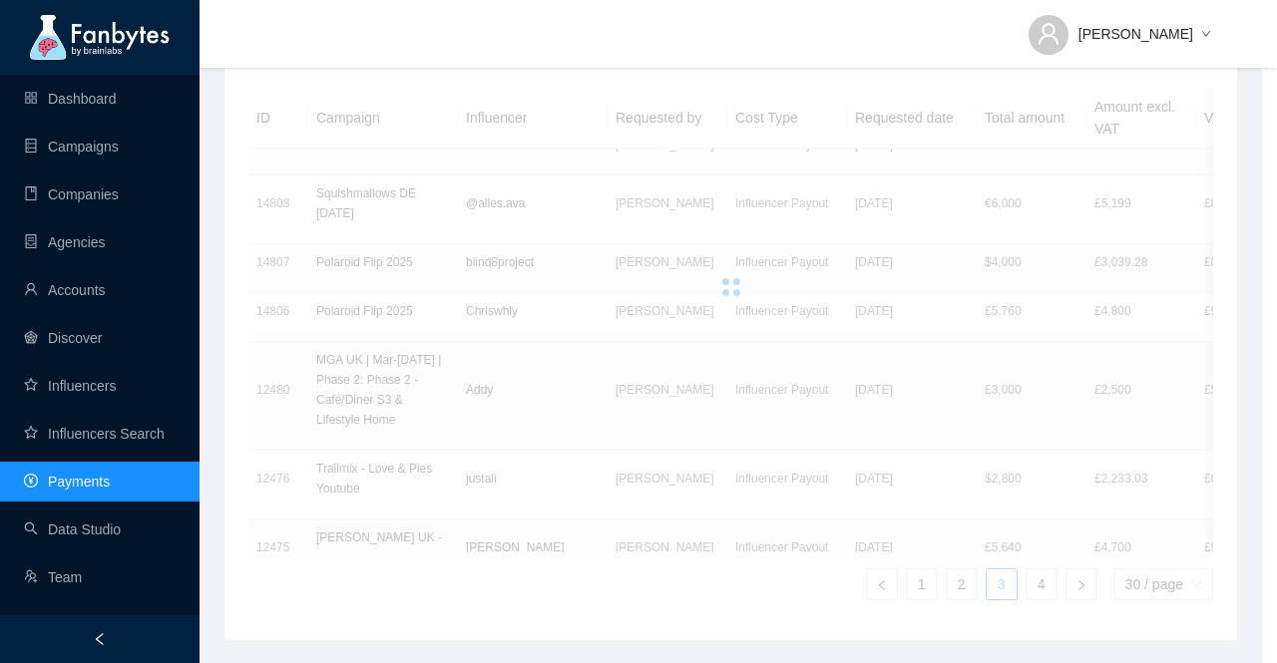
scroll to position [0, 0]
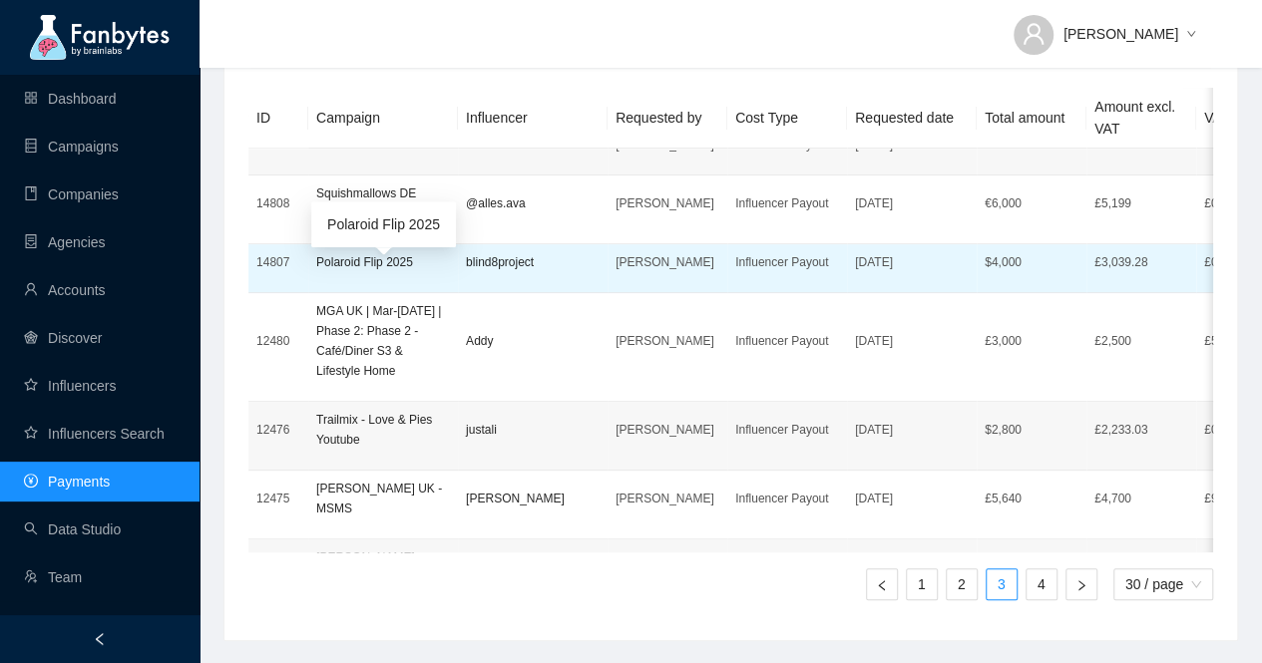
click at [349, 272] on p "Polaroid Flip 2025" at bounding box center [383, 262] width 134 height 20
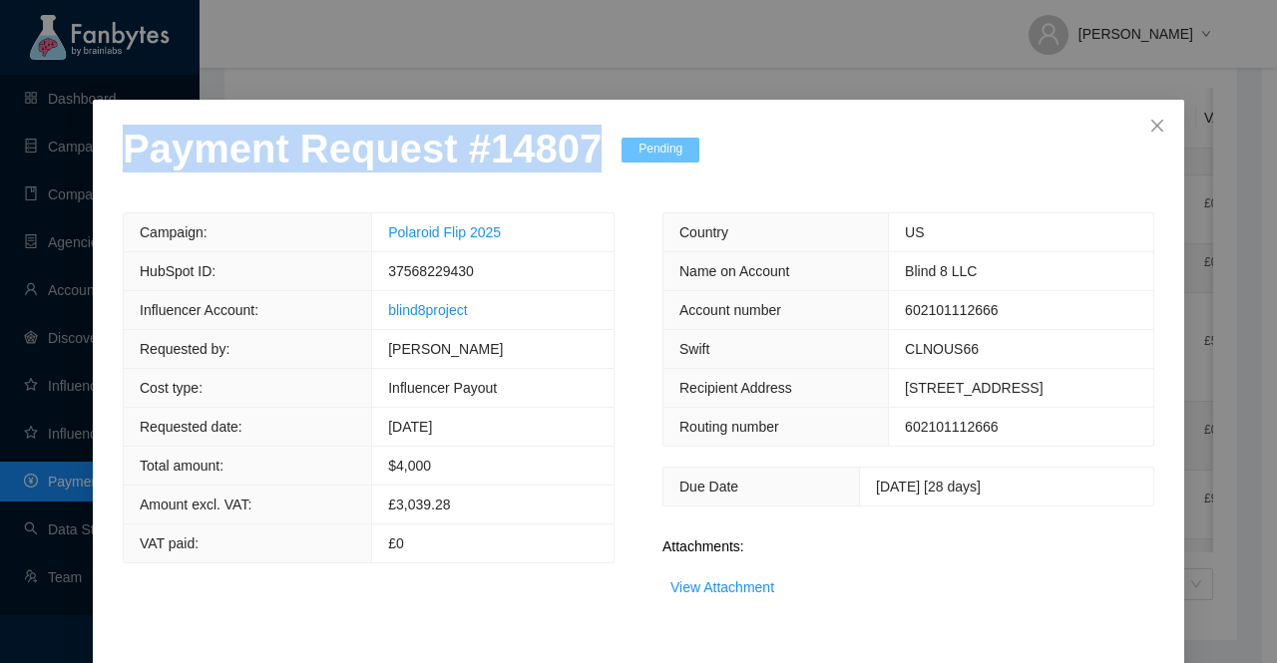
drag, startPoint x: 580, startPoint y: 162, endPoint x: 0, endPoint y: 178, distance: 579.8
click at [0, 178] on div "Payment Request # 14807 Pending Campaign: Polaroid Flip 2025 HubSpot ID: 375682…" at bounding box center [638, 331] width 1277 height 663
click at [729, 580] on link "View Attachment" at bounding box center [722, 588] width 104 height 16
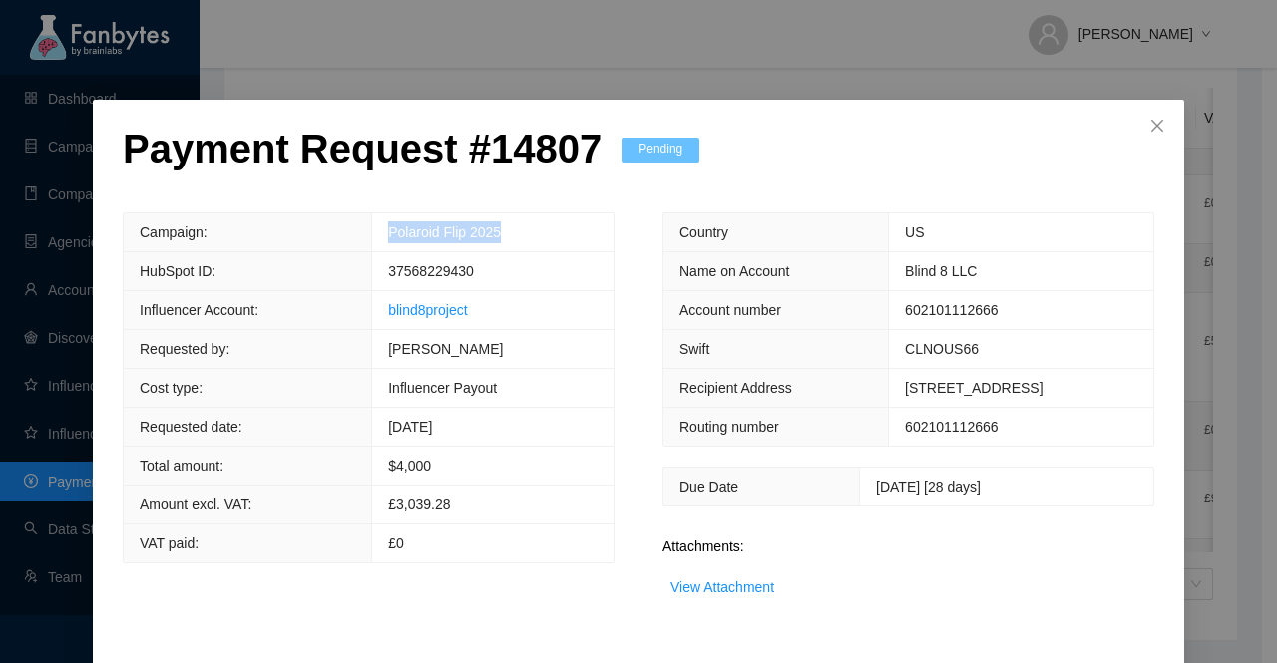
drag, startPoint x: 511, startPoint y: 231, endPoint x: 318, endPoint y: 237, distance: 192.6
click at [318, 237] on tr "Campaign: Polaroid Flip 2025" at bounding box center [369, 232] width 490 height 39
click at [437, 272] on span "37568229430" at bounding box center [431, 271] width 86 height 16
drag, startPoint x: 483, startPoint y: 316, endPoint x: 322, endPoint y: 316, distance: 160.6
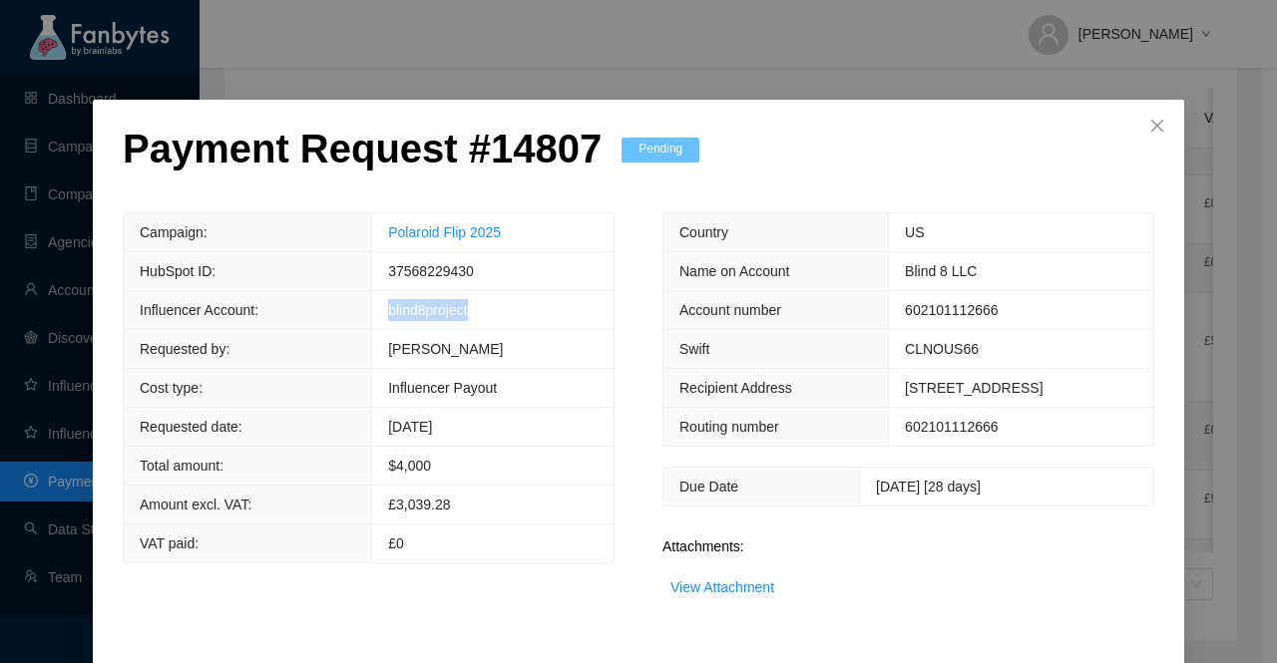
click at [322, 316] on tr "Influencer Account: blind8project" at bounding box center [369, 310] width 490 height 39
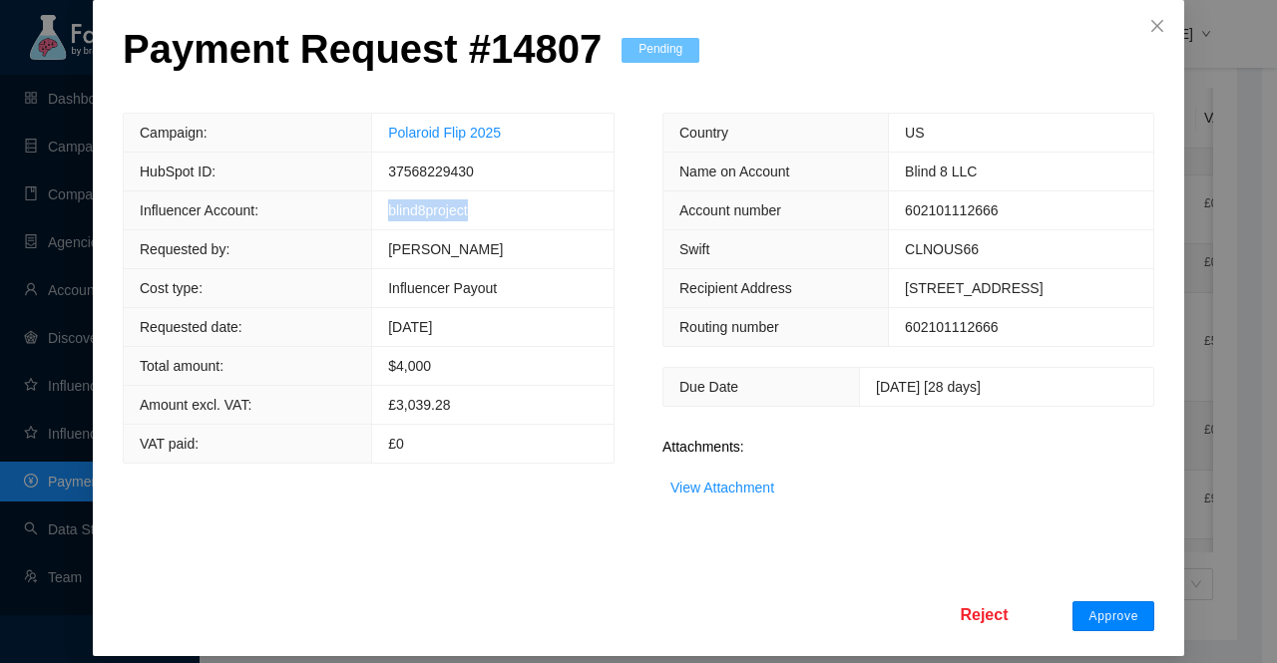
click at [1109, 619] on span "Approve" at bounding box center [1113, 617] width 50 height 16
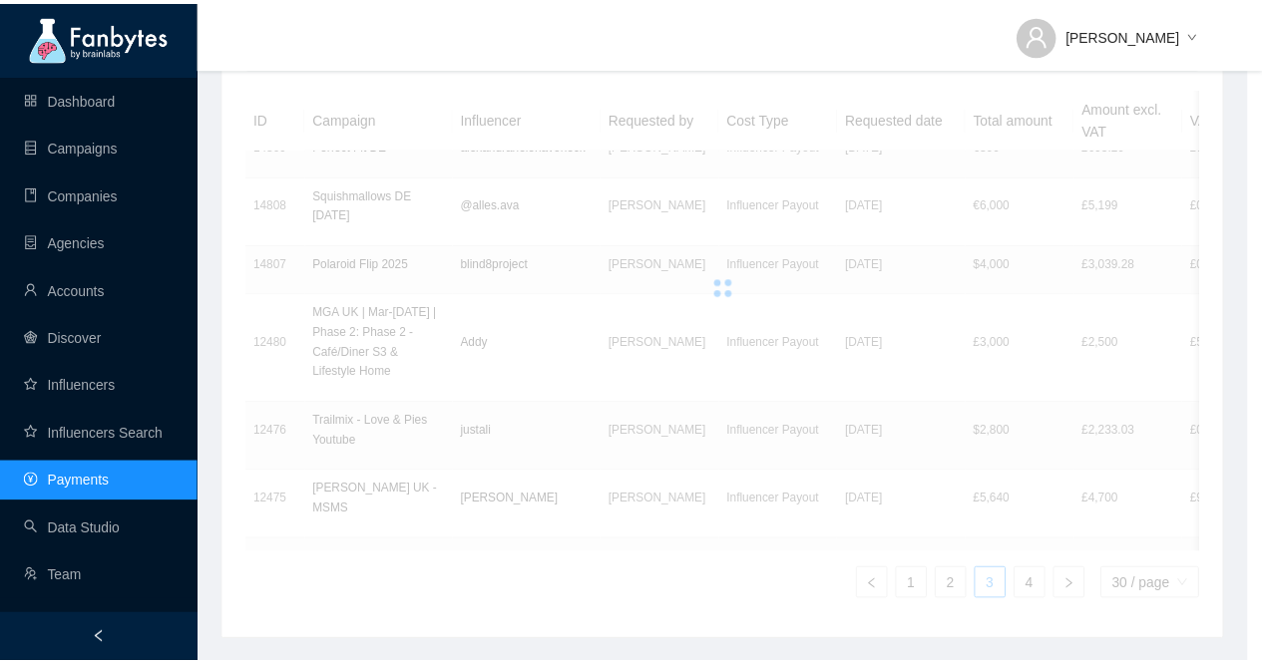
scroll to position [14, 0]
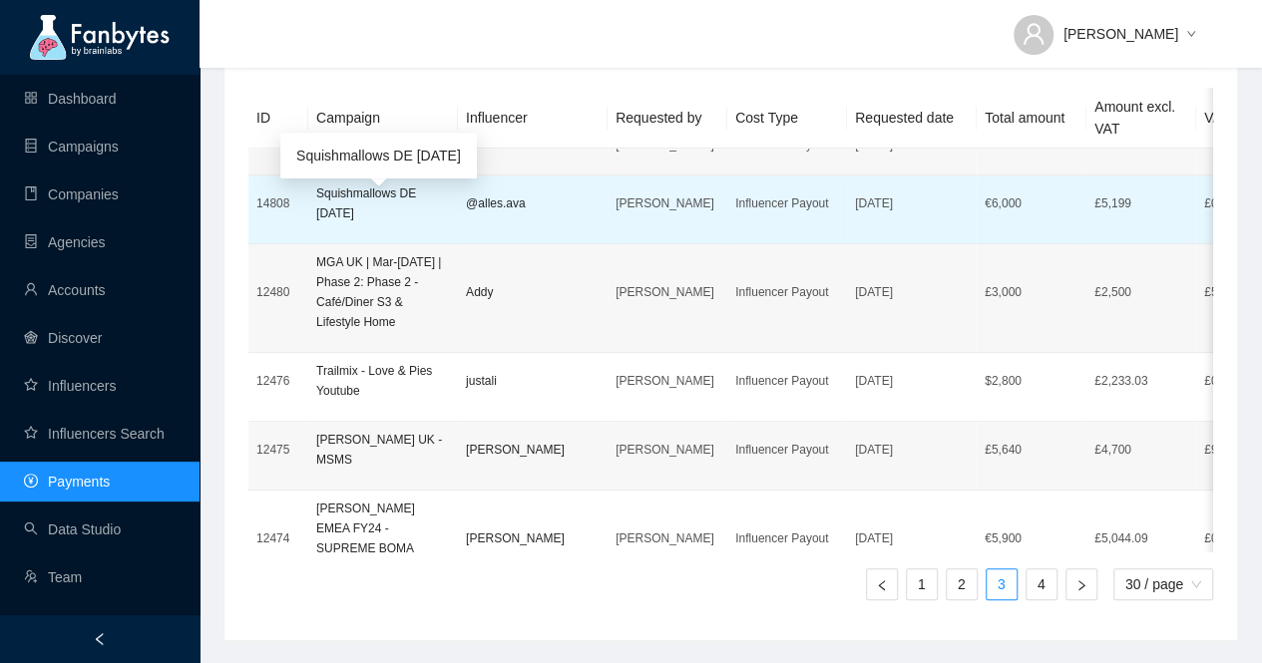
click at [387, 222] on p "Squishmallows DE [DATE]" at bounding box center [383, 204] width 134 height 40
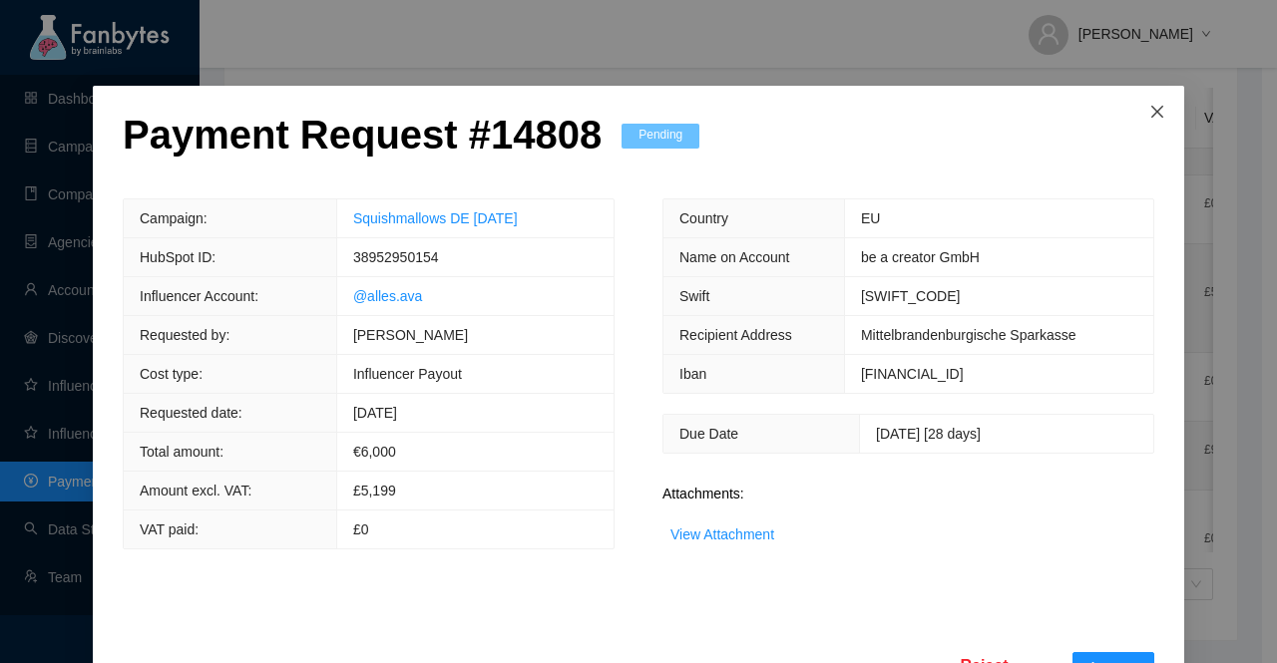
click at [1149, 120] on icon "close" at bounding box center [1157, 112] width 16 height 16
